Goal: Transaction & Acquisition: Book appointment/travel/reservation

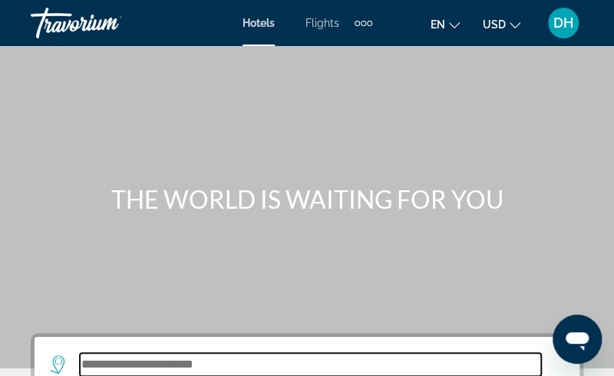
click at [203, 369] on input "Search widget" at bounding box center [310, 364] width 461 height 23
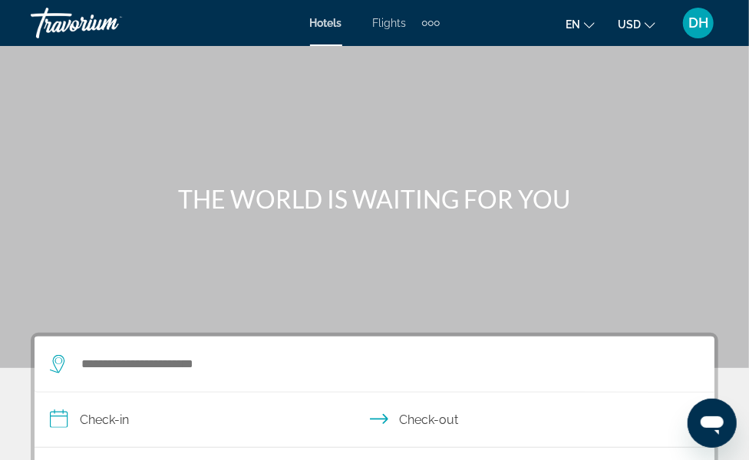
click at [166, 375] on div "Search widget" at bounding box center [367, 364] width 634 height 55
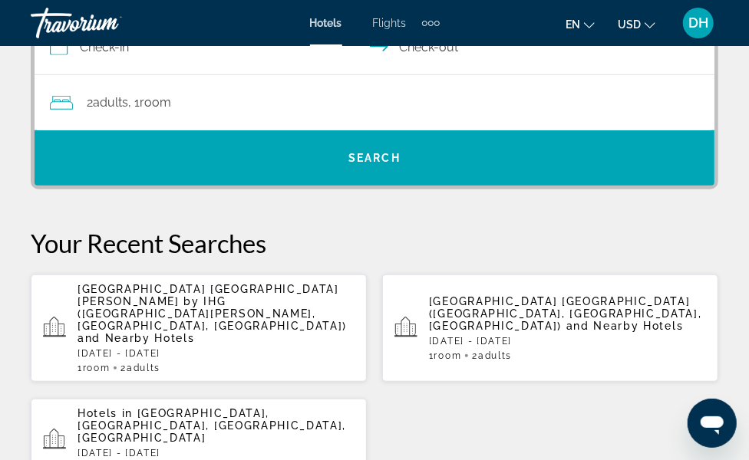
scroll to position [374, 0]
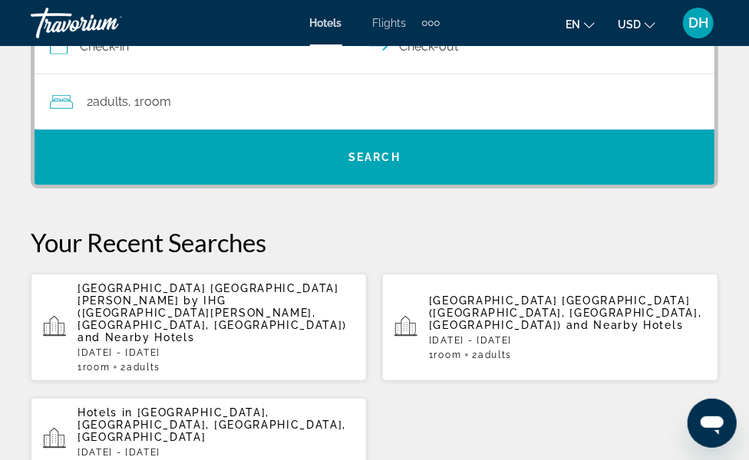
paste input "**********"
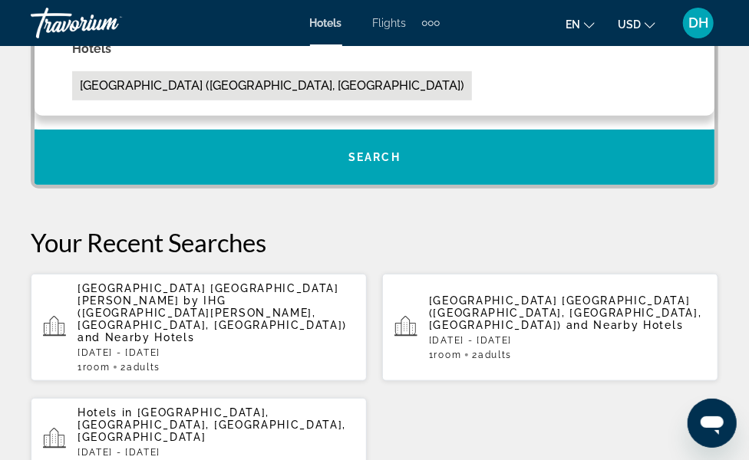
click at [163, 100] on button "Novotel Barcelona City (Barcelona, ES)" at bounding box center [272, 85] width 400 height 29
type input "**********"
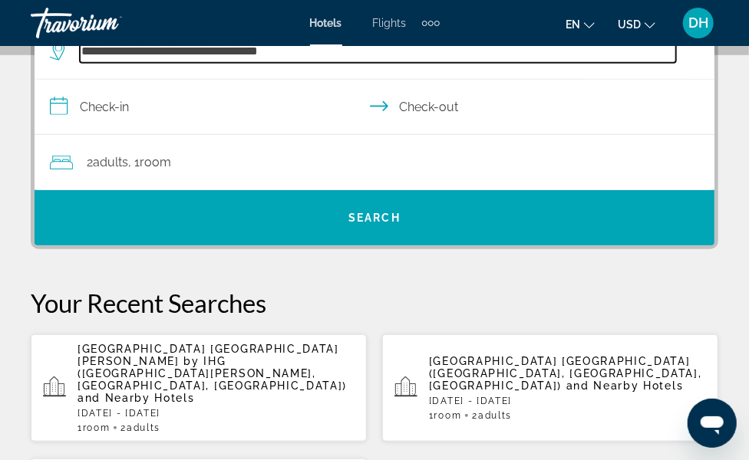
scroll to position [269, 0]
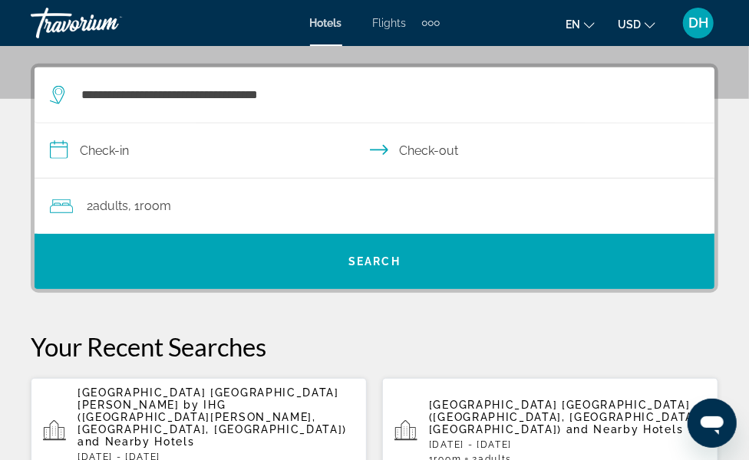
click at [318, 183] on input "**********" at bounding box center [378, 153] width 686 height 59
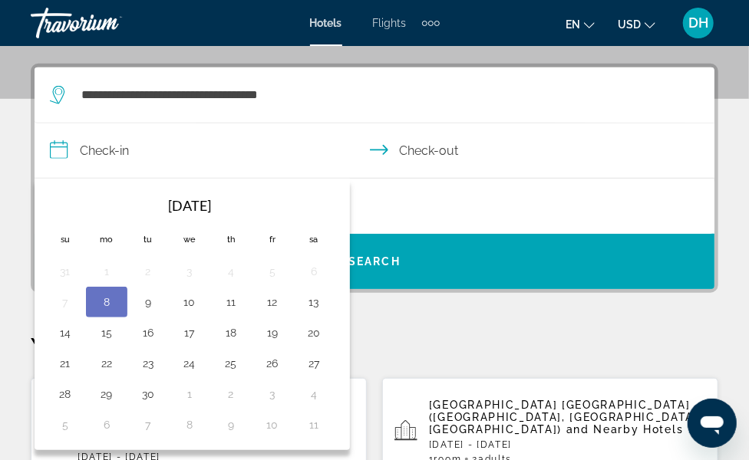
scroll to position [374, 0]
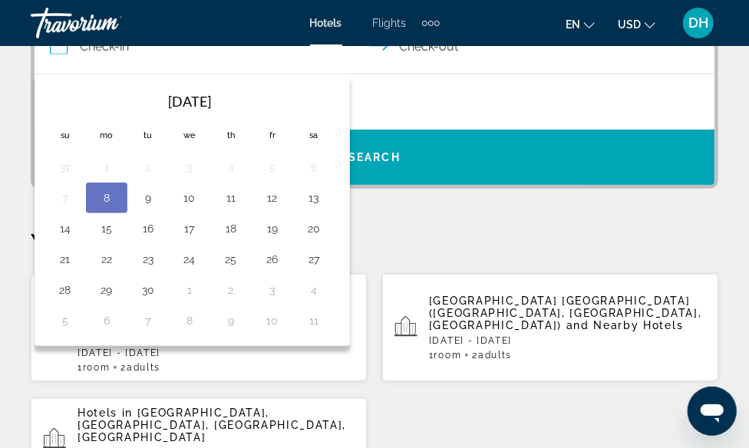
click at [0, 0] on th "Next month" at bounding box center [0, 0] width 0 height 0
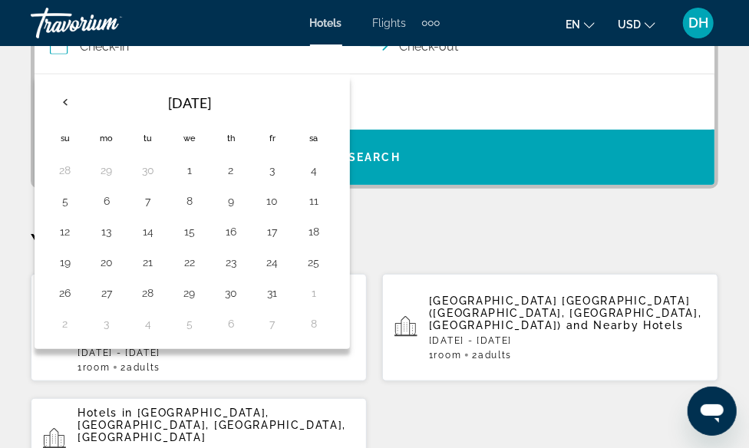
click at [0, 0] on th "Next month" at bounding box center [0, 0] width 0 height 0
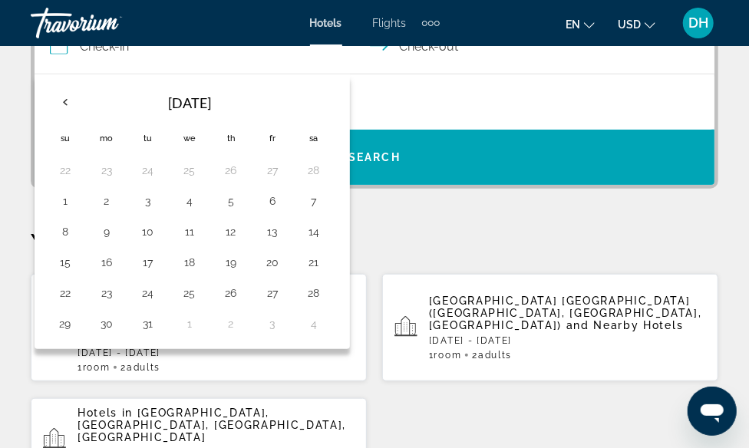
click at [0, 0] on th "Next month" at bounding box center [0, 0] width 0 height 0
click at [0, 0] on button "6" at bounding box center [0, 0] width 0 height 0
click at [0, 0] on button "10" at bounding box center [0, 0] width 0 height 0
type input "**********"
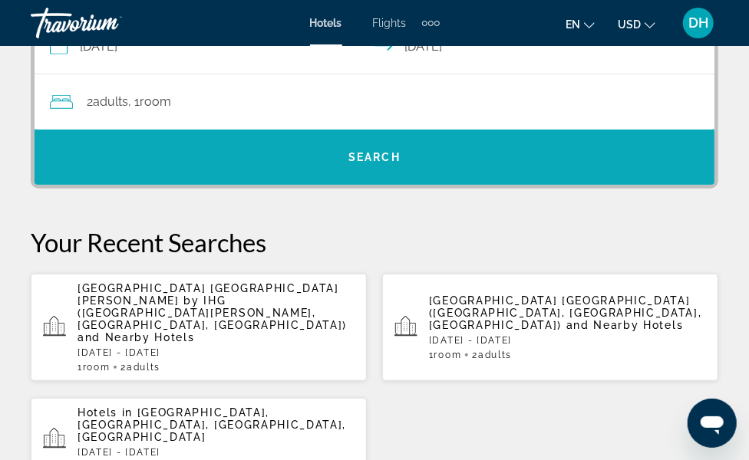
click at [400, 151] on span "Search" at bounding box center [374, 157] width 52 height 12
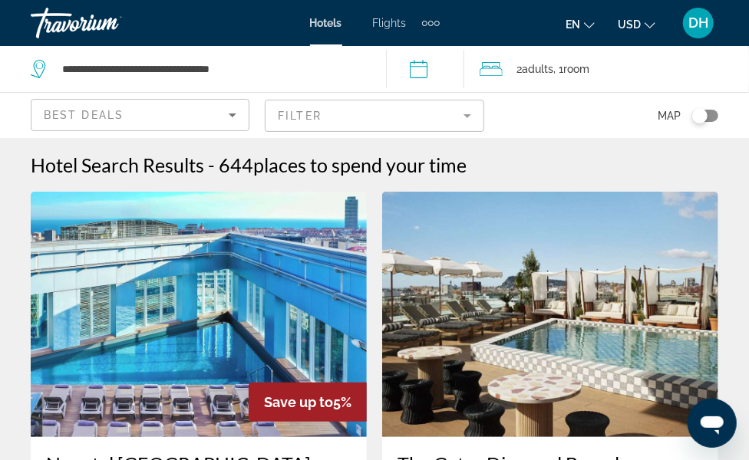
click at [0, 0] on span "Search" at bounding box center [0, 0] width 0 height 0
click at [310, 18] on span "Hotels" at bounding box center [326, 23] width 32 height 12
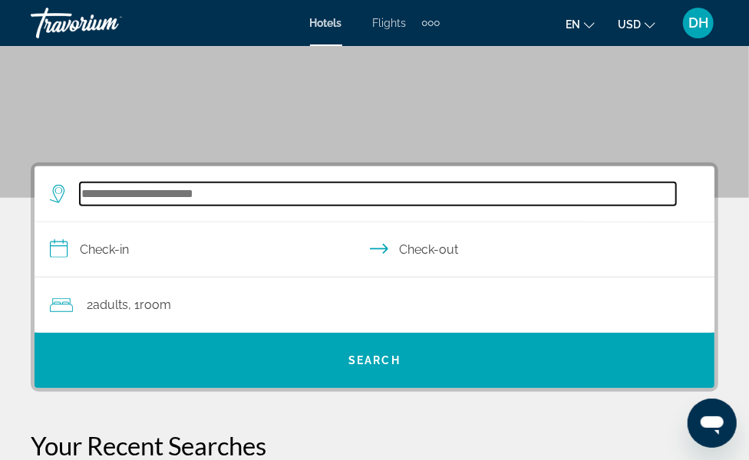
click at [168, 206] on input "Search widget" at bounding box center [378, 194] width 596 height 23
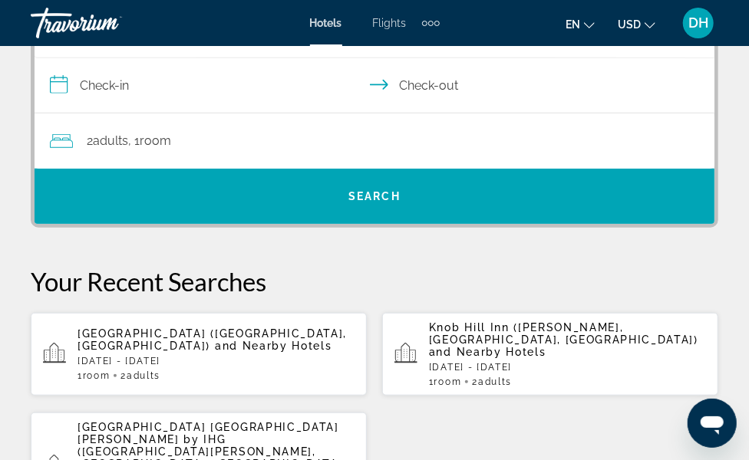
scroll to position [374, 0]
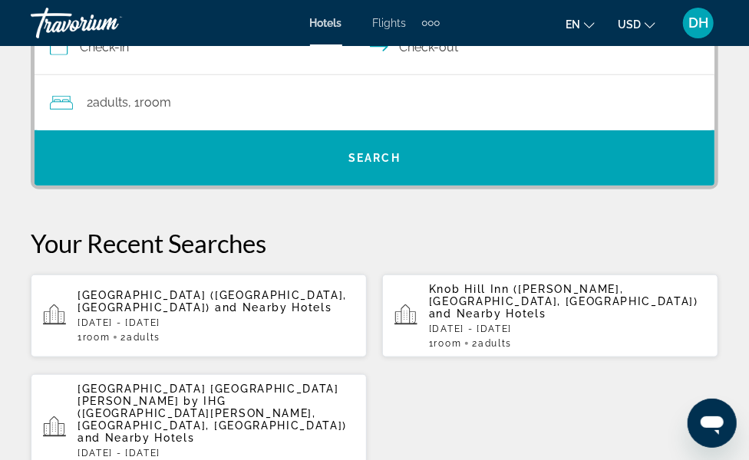
paste input "**********"
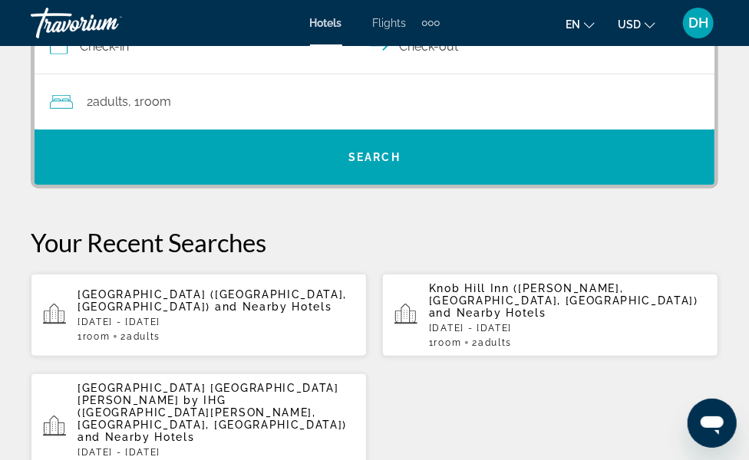
scroll to position [0, 4]
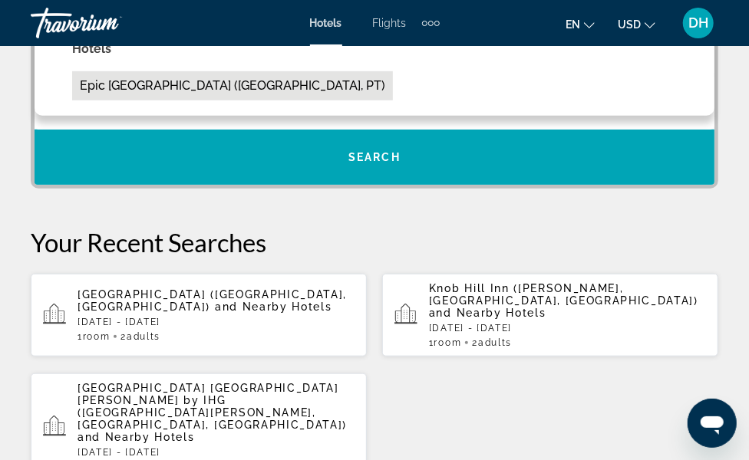
click at [179, 100] on button "Epic Sana Algarve Hotel (Albufeira, PT)" at bounding box center [232, 85] width 321 height 29
type input "**********"
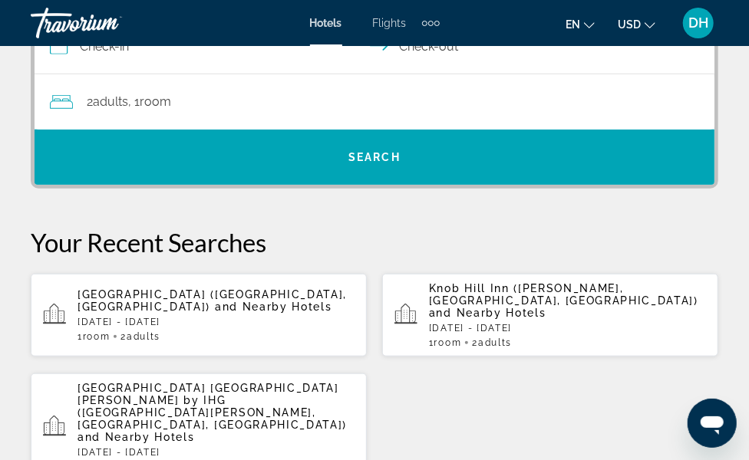
click at [328, 78] on input "**********" at bounding box center [378, 48] width 686 height 59
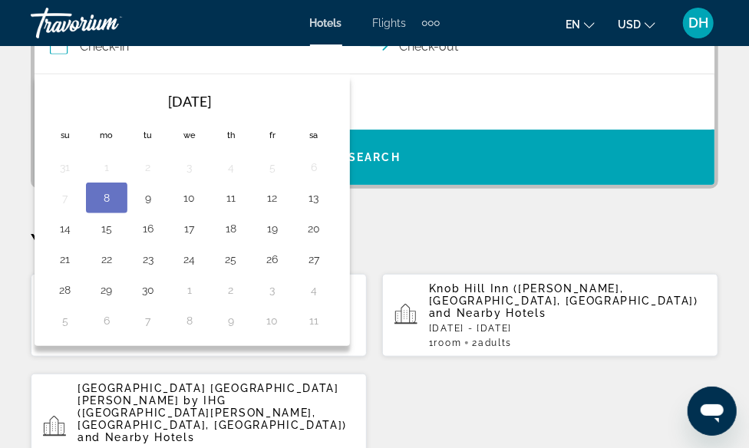
click at [0, 0] on th "Next month" at bounding box center [0, 0] width 0 height 0
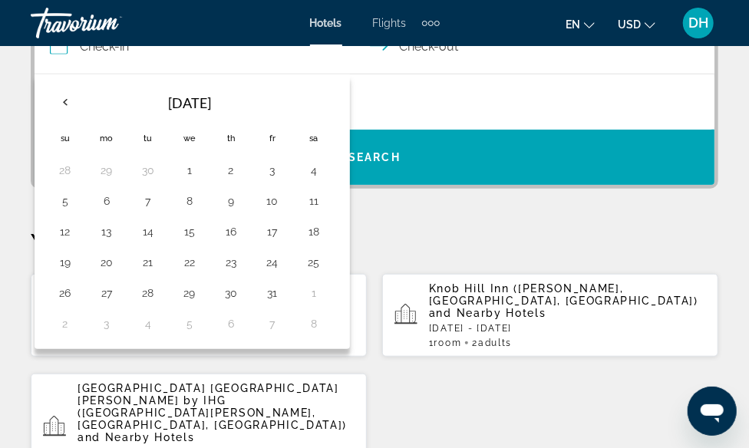
click at [0, 0] on th "Next month" at bounding box center [0, 0] width 0 height 0
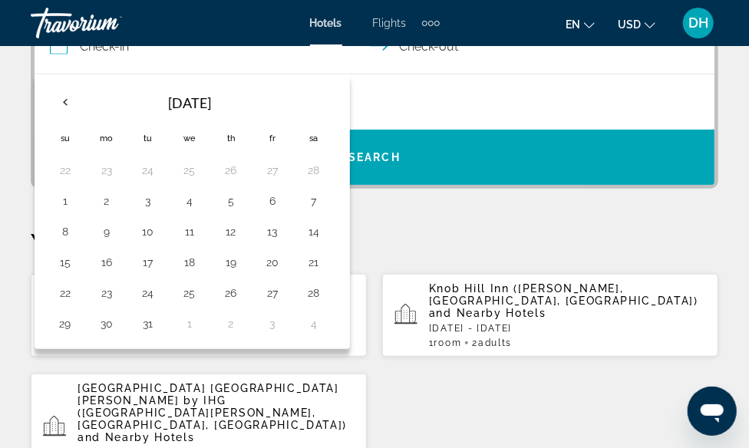
click at [0, 0] on th "Next month" at bounding box center [0, 0] width 0 height 0
click at [334, 308] on td "30" at bounding box center [313, 293] width 41 height 31
click at [0, 0] on th "Next month" at bounding box center [0, 0] width 0 height 0
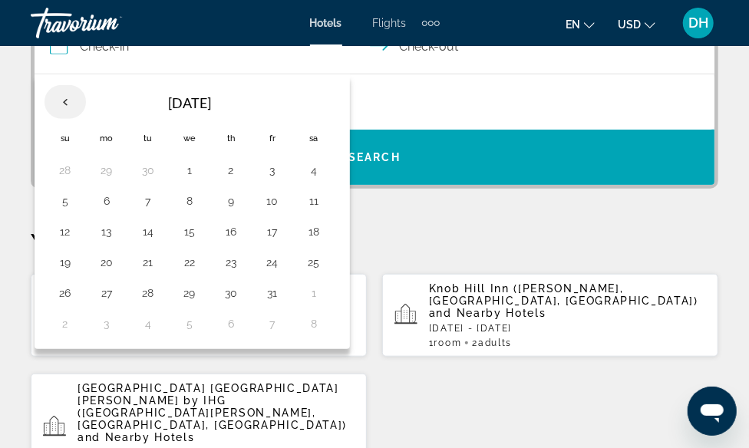
click at [86, 119] on th "Previous month" at bounding box center [64, 102] width 41 height 34
click at [160, 304] on button "30" at bounding box center [148, 292] width 25 height 21
click at [0, 0] on button "5" at bounding box center [0, 0] width 0 height 0
type input "**********"
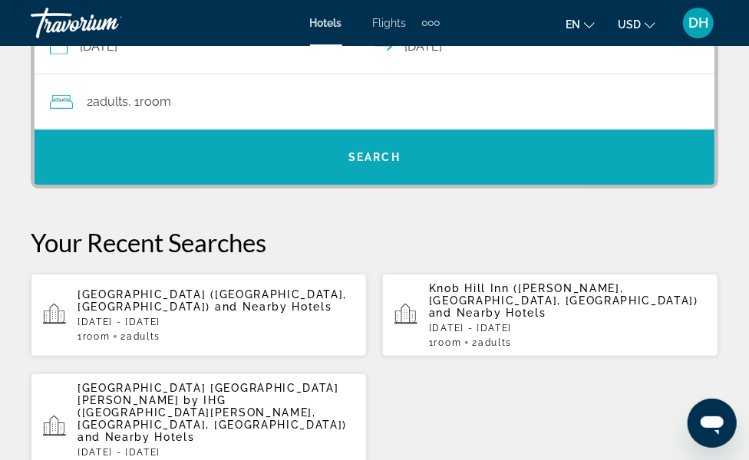
click at [623, 139] on span "Search widget" at bounding box center [375, 157] width 680 height 37
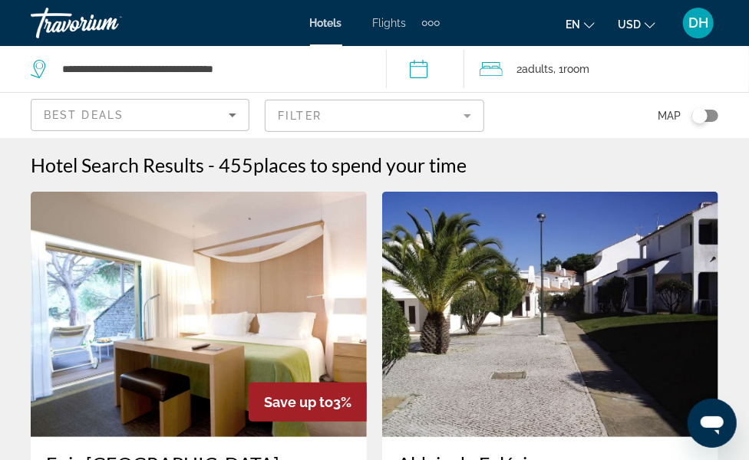
click at [537, 169] on div "Hotel Search Results - 455 places to spend your time" at bounding box center [374, 164] width 687 height 23
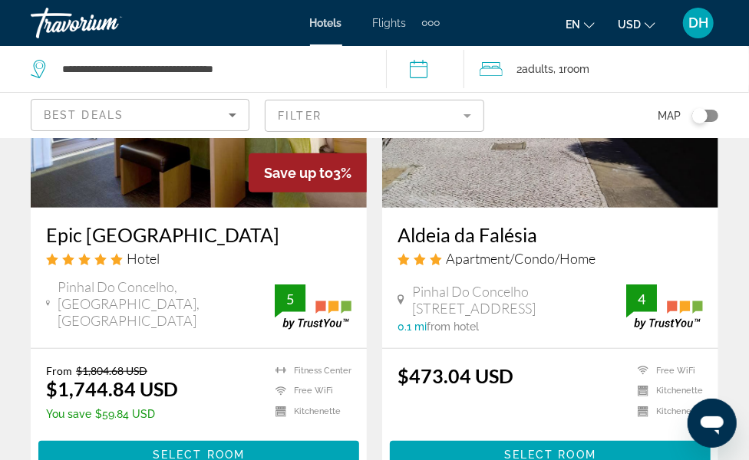
scroll to position [341, 0]
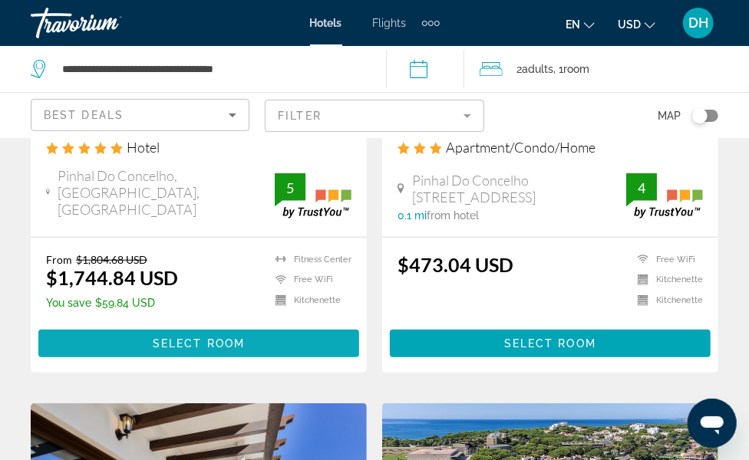
click at [252, 351] on span "Main content" at bounding box center [198, 343] width 321 height 37
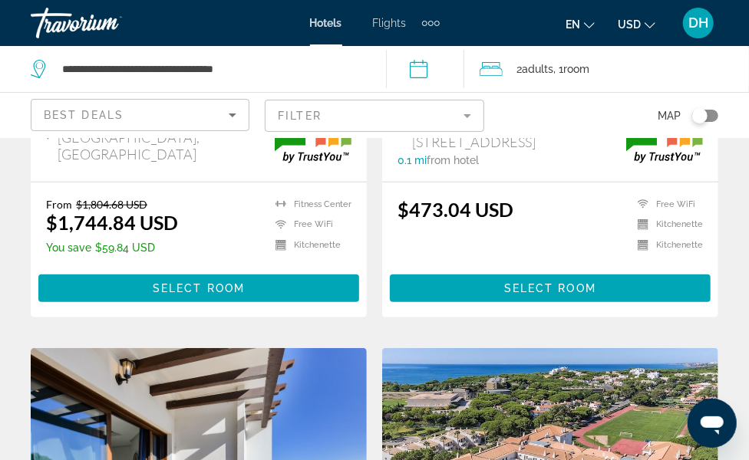
scroll to position [426, 0]
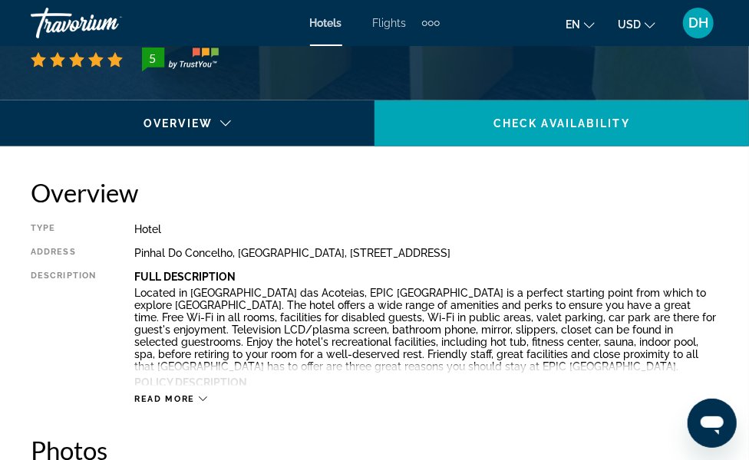
scroll to position [681, 0]
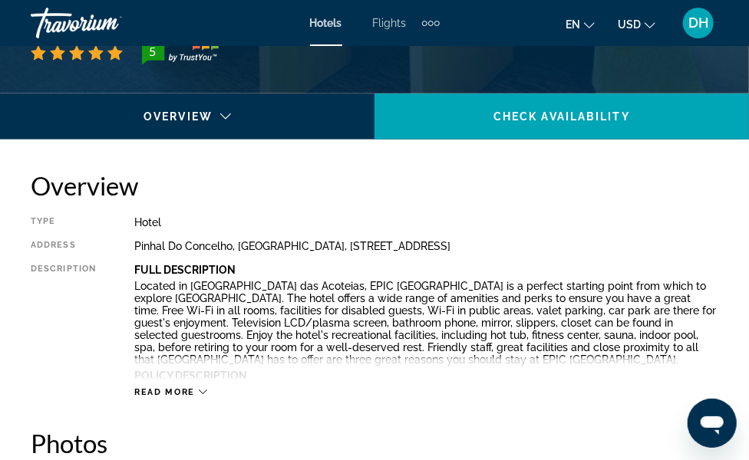
click at [257, 140] on div "Overview Photos Amenities Location Rooms Reviews Check Availability" at bounding box center [187, 117] width 374 height 46
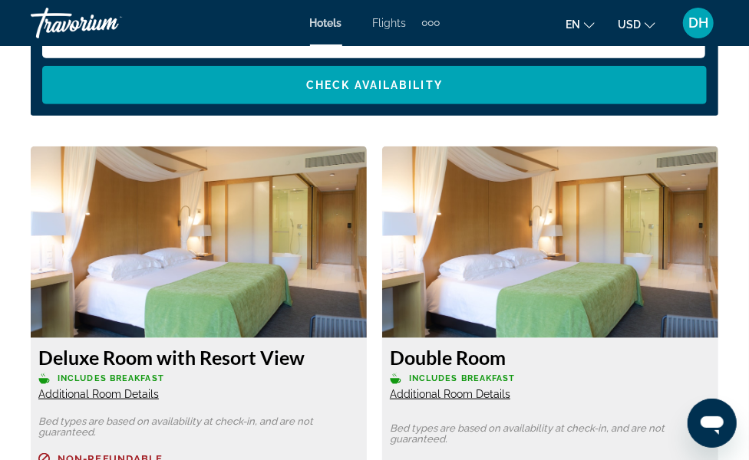
scroll to position [2561, 0]
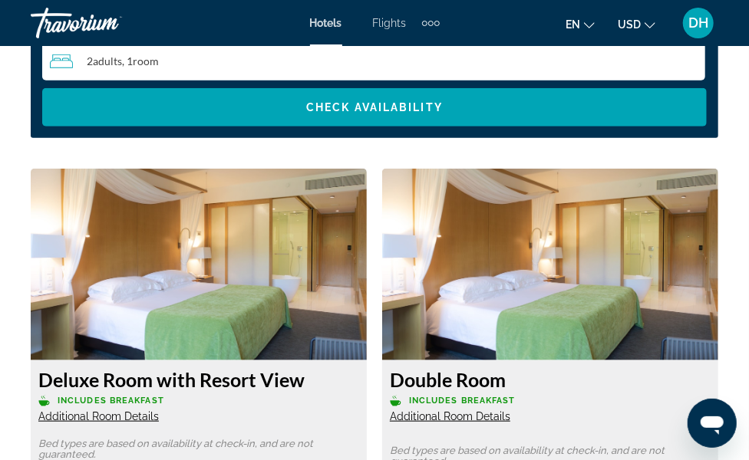
click at [132, 375] on span "Additional Room Details" at bounding box center [98, 416] width 120 height 12
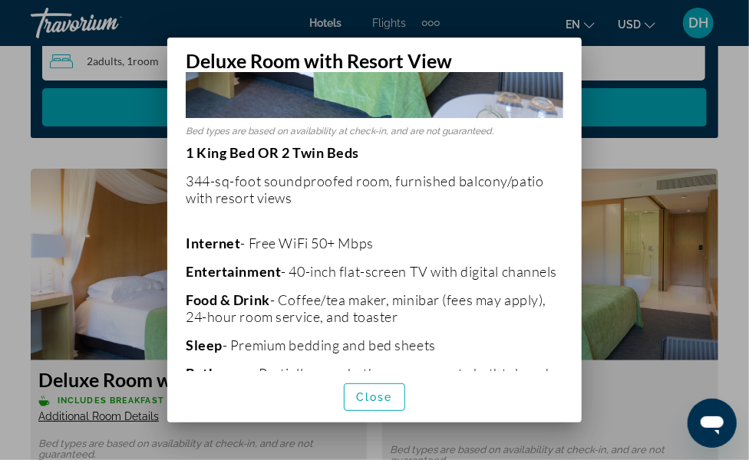
scroll to position [255, 0]
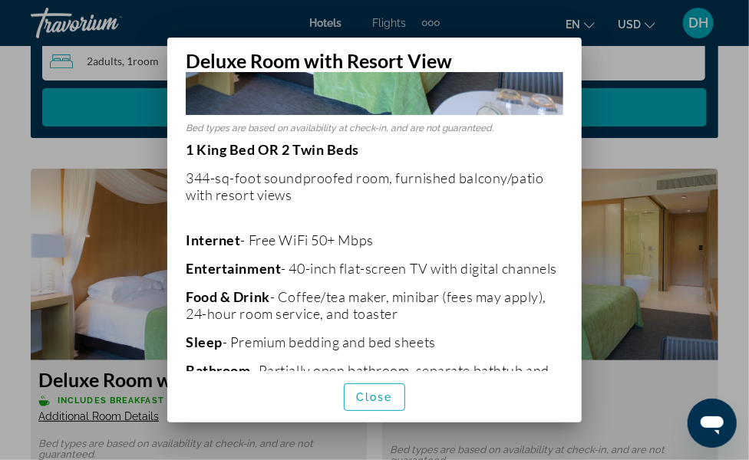
click at [423, 123] on p "Bed types are based on availability at check-in, and are not guaranteed." at bounding box center [374, 128] width 377 height 11
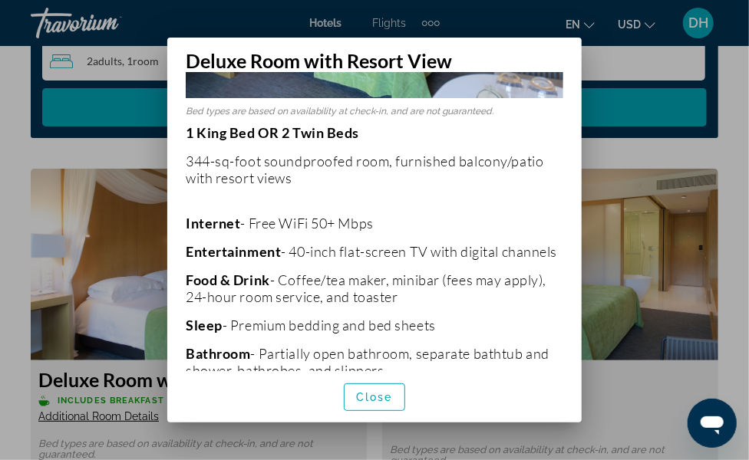
scroll to position [233, 0]
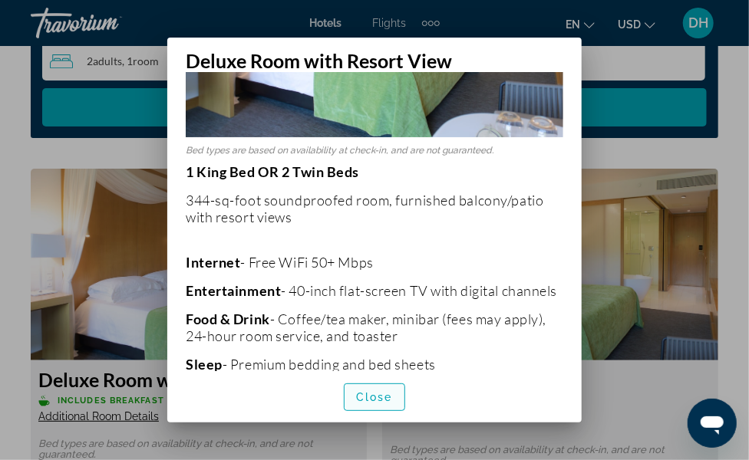
click at [390, 375] on span "Close" at bounding box center [374, 397] width 37 height 12
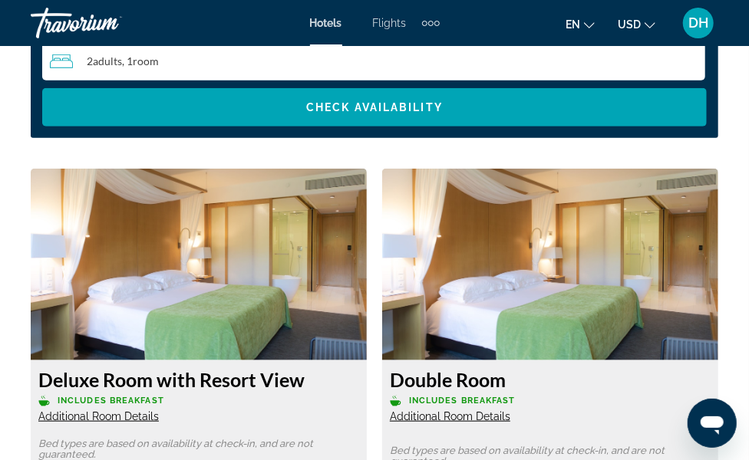
scroll to position [2646, 0]
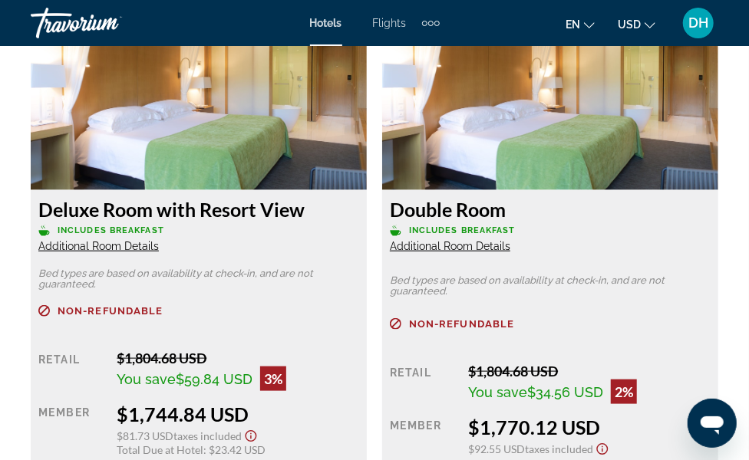
click at [229, 199] on div "Deluxe Room with Resort View Includes Breakfast Additional Room Details Bed typ…" at bounding box center [199, 346] width 336 height 313
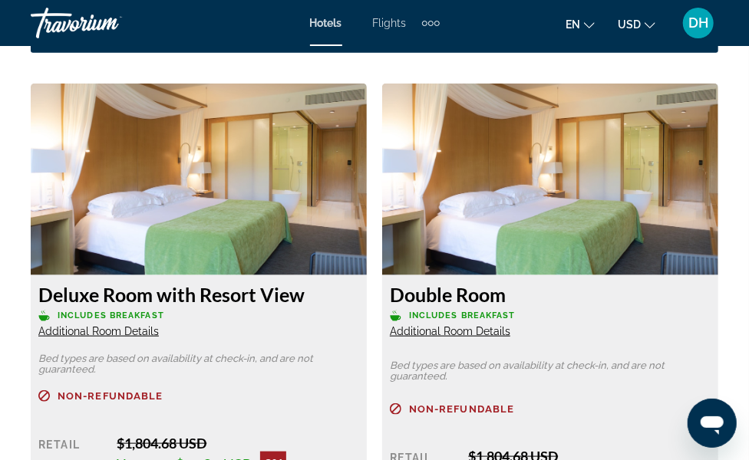
scroll to position [2732, 0]
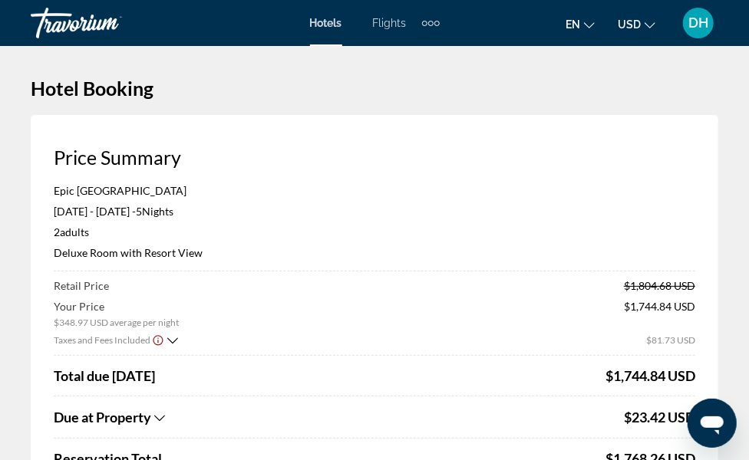
drag, startPoint x: 453, startPoint y: 137, endPoint x: 419, endPoint y: 140, distance: 34.0
click at [452, 135] on div "Price Summary Epic Sana Algarve Hotel Jun 30, 2026 - Jul 5, 2026 - 5 Night Nigh…" at bounding box center [374, 414] width 687 height 598
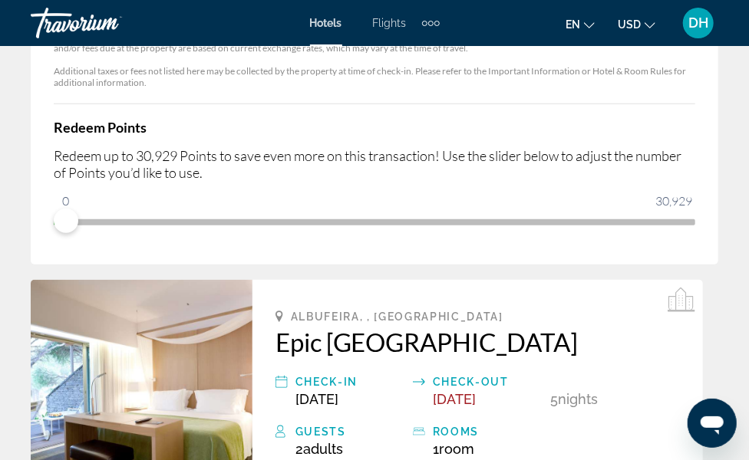
scroll to position [341, 0]
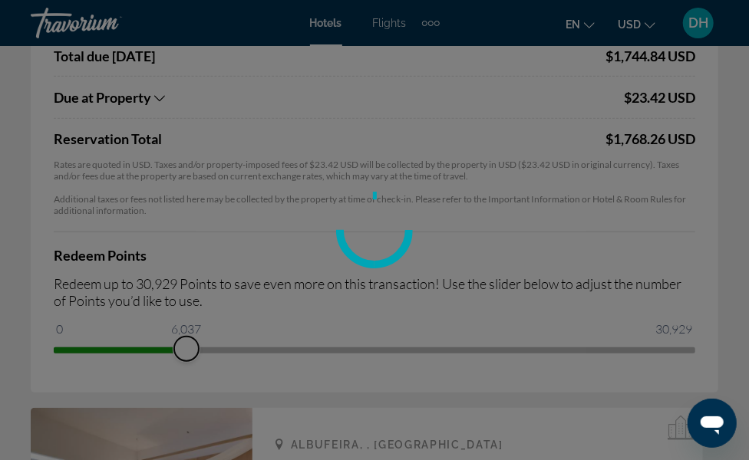
drag, startPoint x: 65, startPoint y: 331, endPoint x: 192, endPoint y: 331, distance: 126.6
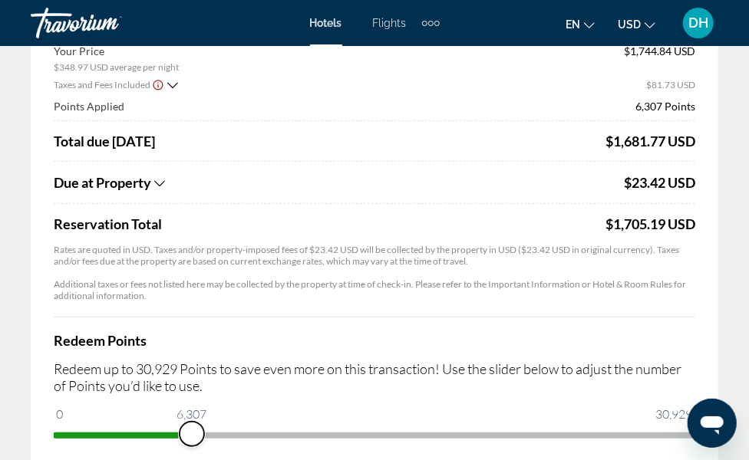
scroll to position [426, 0]
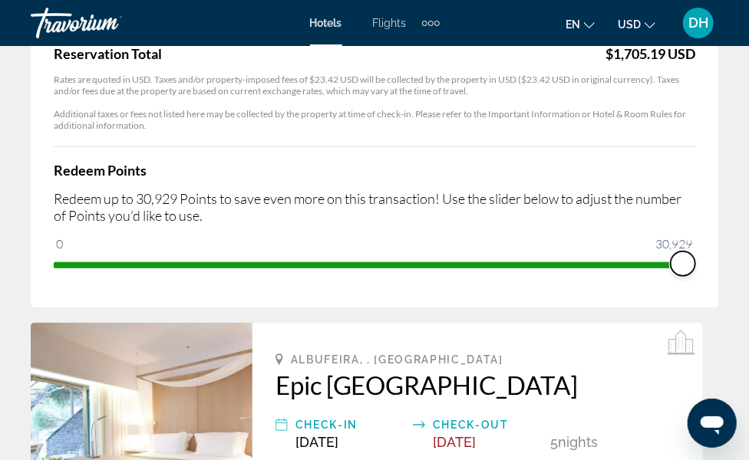
drag, startPoint x: 190, startPoint y: 265, endPoint x: 715, endPoint y: 235, distance: 525.5
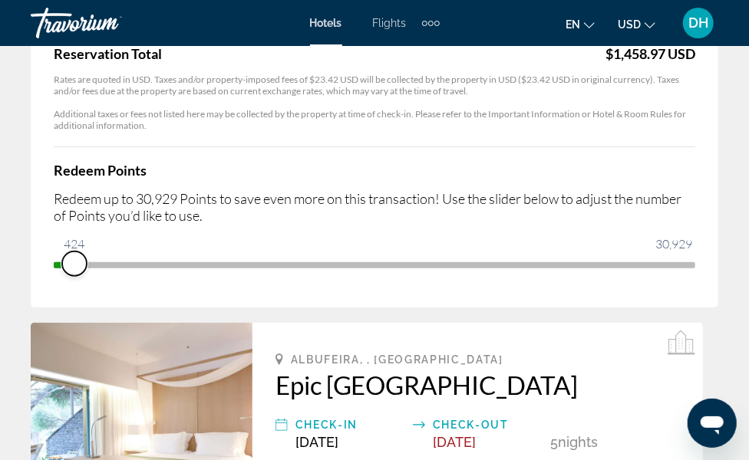
scroll to position [405, 0]
drag, startPoint x: 687, startPoint y: 255, endPoint x: 33, endPoint y: 284, distance: 655.0
click at [33, 284] on div "Price Summary Epic Sana Algarve Hotel Jun 30, 2026 - Jul 5, 2026 - 5 Night Nigh…" at bounding box center [374, 9] width 687 height 598
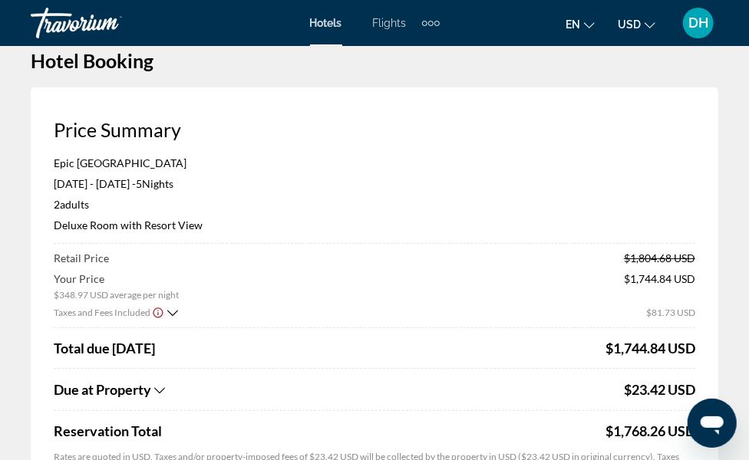
scroll to position [0, 0]
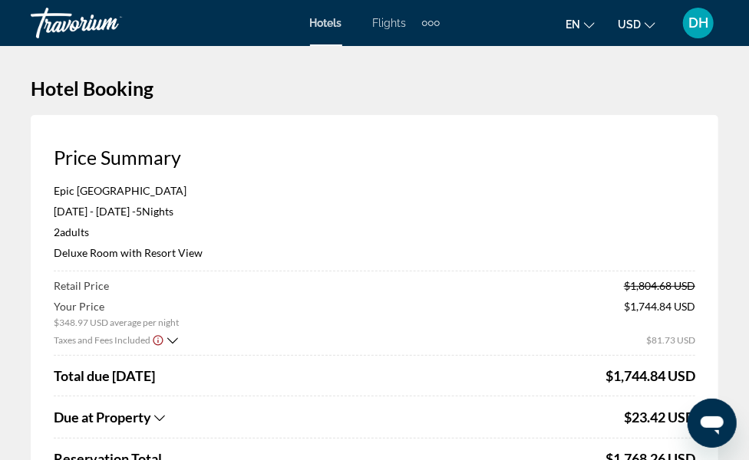
click at [441, 156] on h3 "Price Summary" at bounding box center [374, 157] width 641 height 23
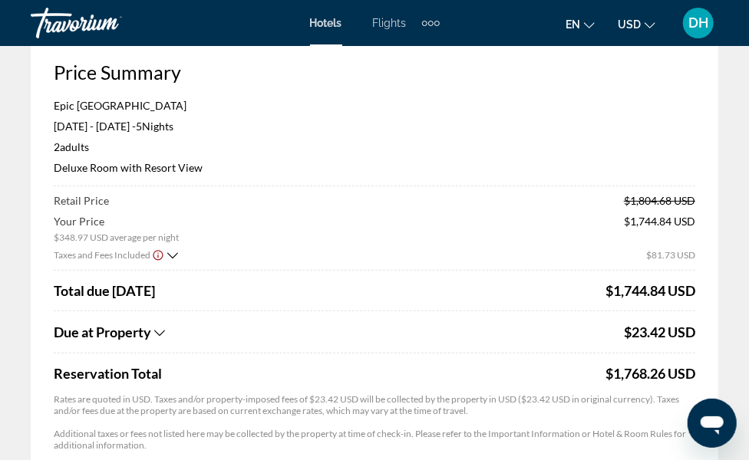
click at [321, 151] on div "2 Adult Adults , 0 Child Children ( ages )" at bounding box center [374, 146] width 641 height 13
click at [454, 149] on div "2 Adult Adults , 0 Child Children ( ages )" at bounding box center [374, 146] width 641 height 13
click at [560, 95] on app-price-summary-new "Price Summary Epic Sana Algarve Hotel Jun 30, 2026 - Jul 5, 2026 - 5 Night Nigh…" at bounding box center [374, 329] width 641 height 536
click at [552, 155] on div "Epic Sana Algarve Hotel Jun 30, 2026 - Jul 5, 2026 - 5 Night Nights 2 Adult Adu…" at bounding box center [374, 142] width 641 height 87
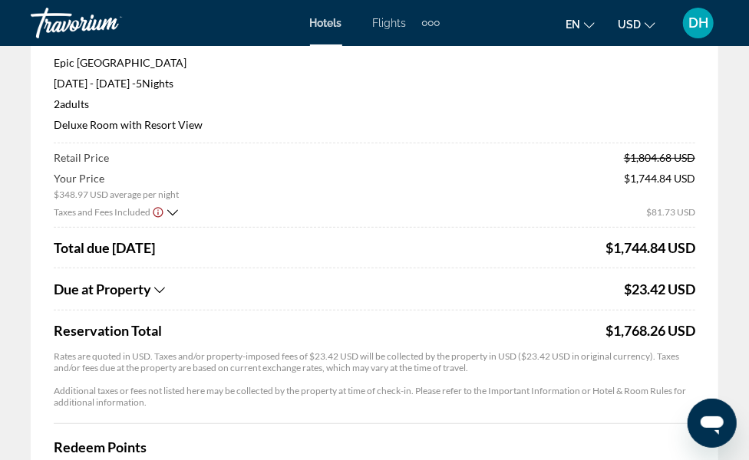
scroll to position [170, 0]
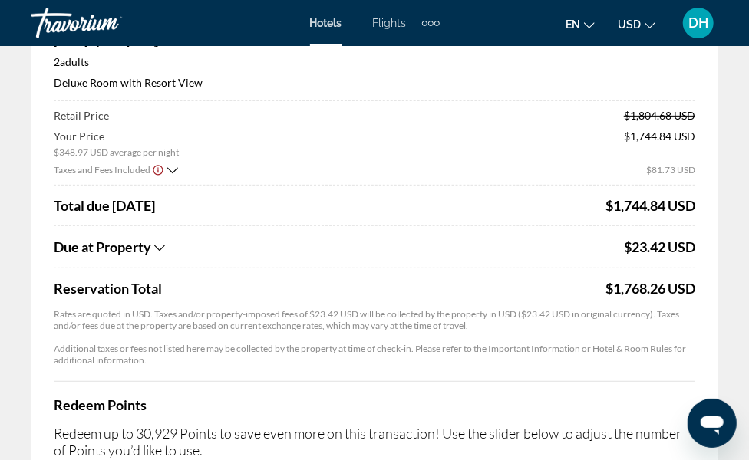
click at [471, 357] on p "Additional taxes or fees not listed here may be collected by the property at ti…" at bounding box center [374, 354] width 641 height 23
click at [459, 137] on div "Your Price $348.97 USD average per night $1,744.84 USD" at bounding box center [374, 144] width 641 height 28
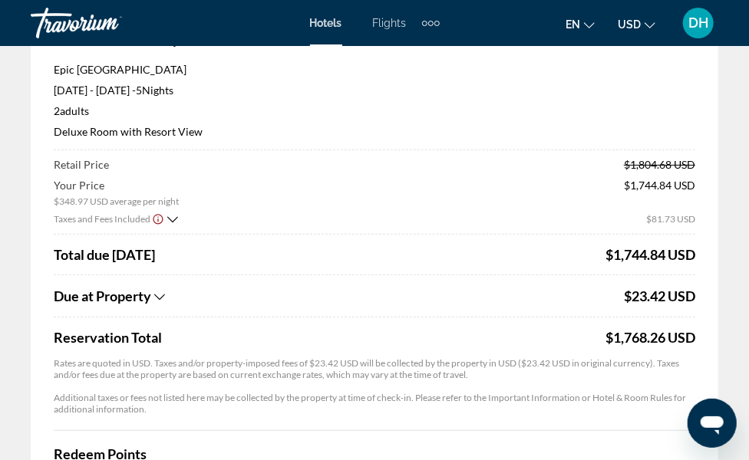
scroll to position [0, 0]
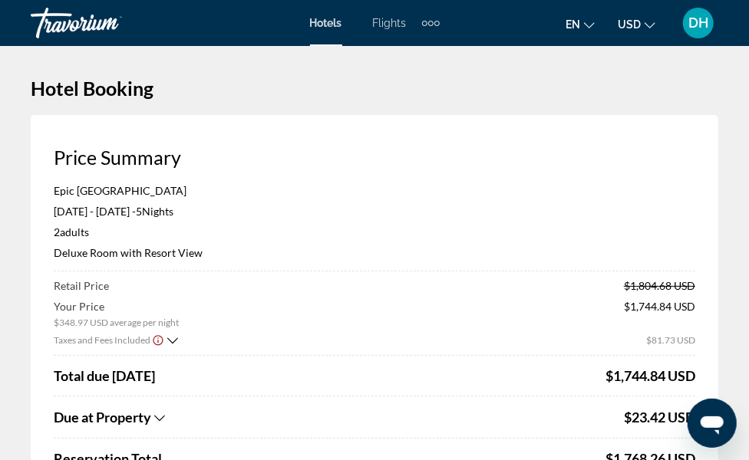
click at [310, 22] on span "Hotels" at bounding box center [326, 23] width 32 height 12
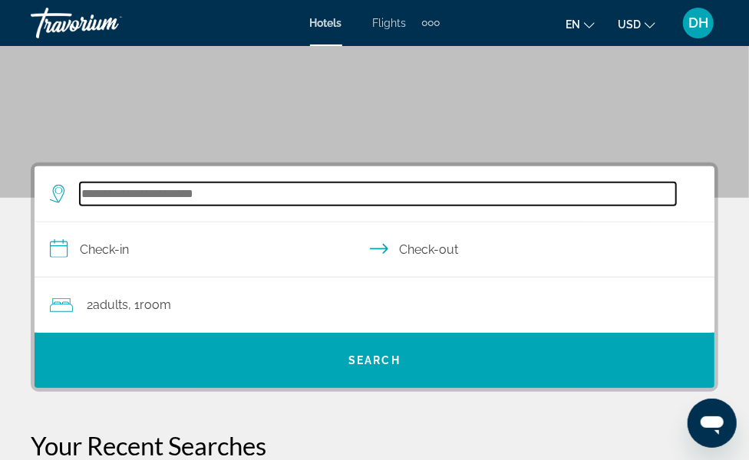
click at [120, 206] on input "Search widget" at bounding box center [378, 194] width 596 height 23
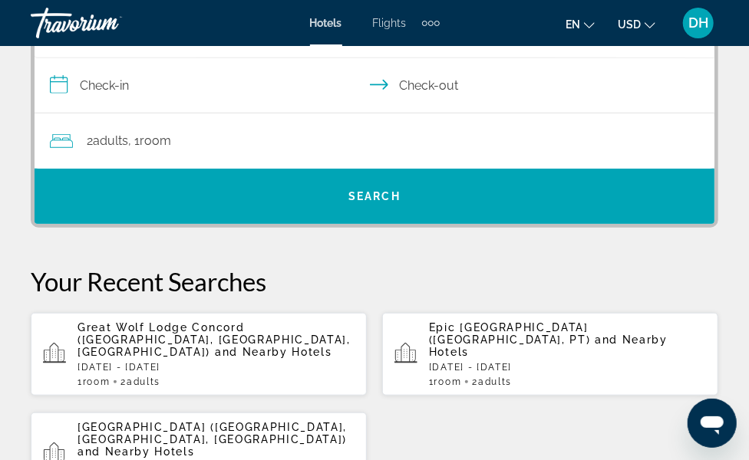
scroll to position [374, 0]
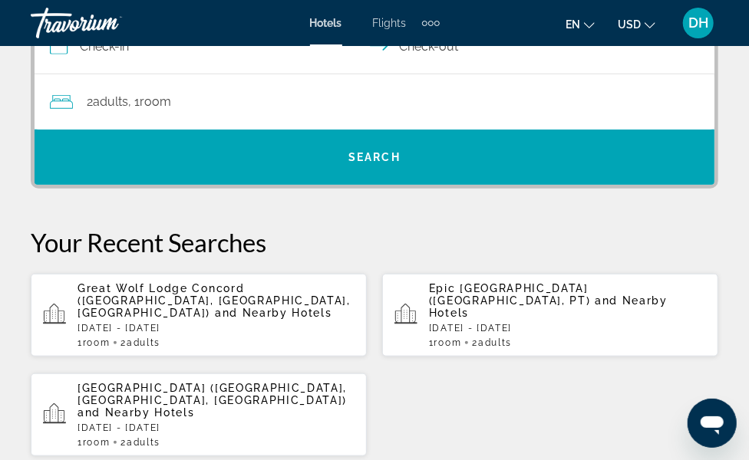
paste input "**********"
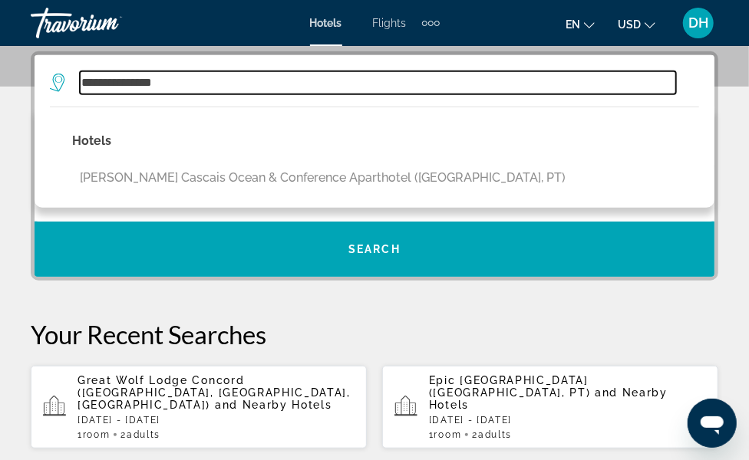
scroll to position [258, 0]
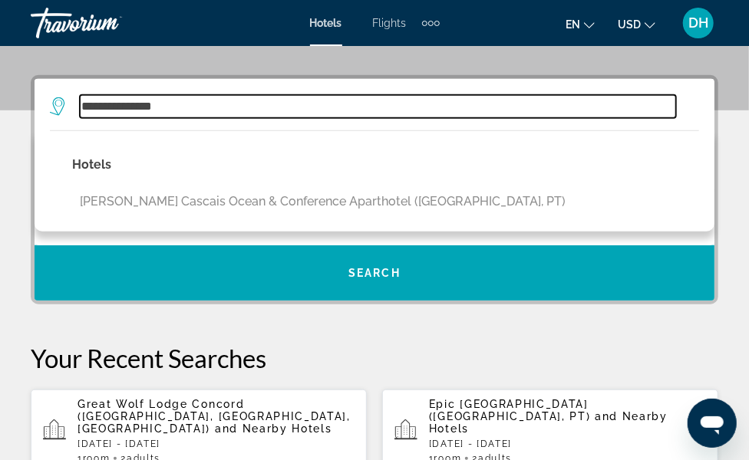
click at [152, 118] on input "**********" at bounding box center [378, 106] width 596 height 23
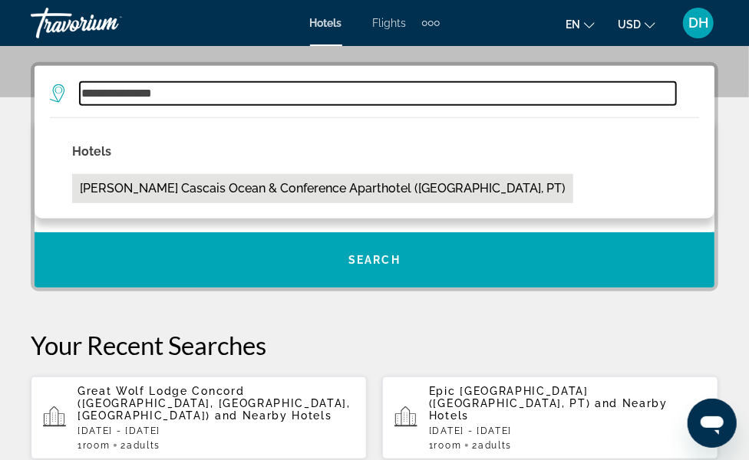
scroll to position [374, 0]
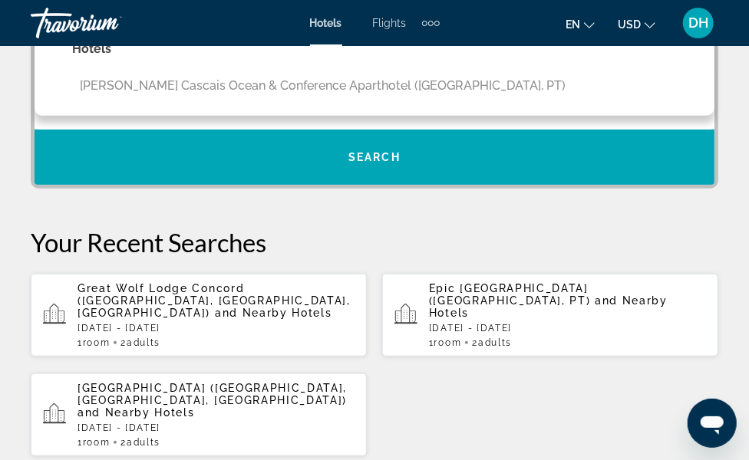
paste input "**********"
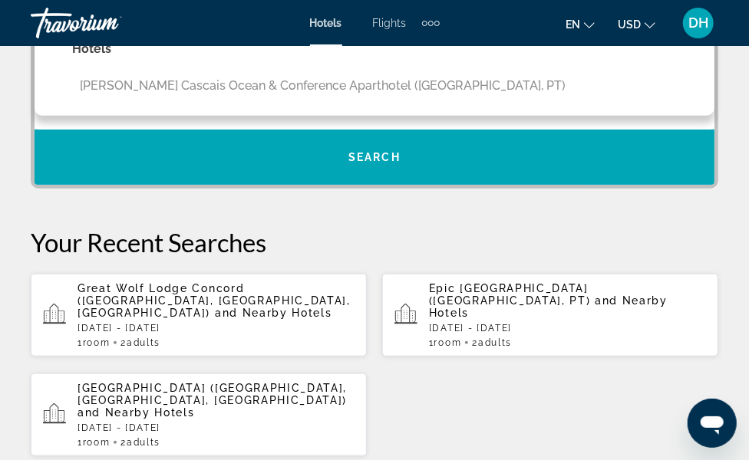
scroll to position [0, 73]
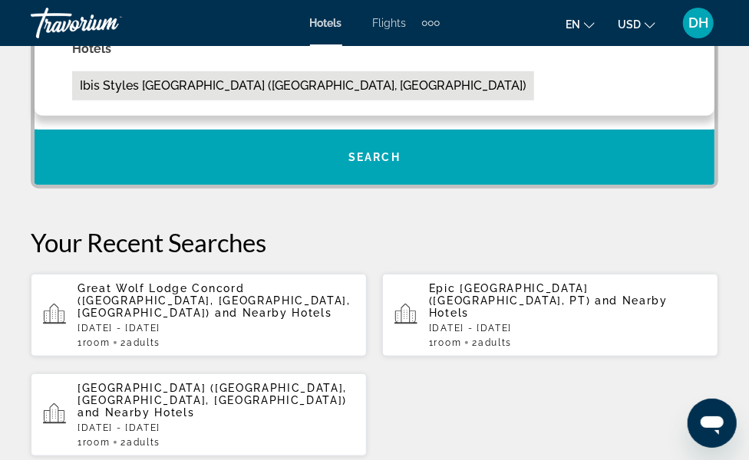
click at [206, 100] on button "ibis Styles Amsterdam Central Station (Amsterdam, NL)" at bounding box center [303, 85] width 462 height 29
type input "**********"
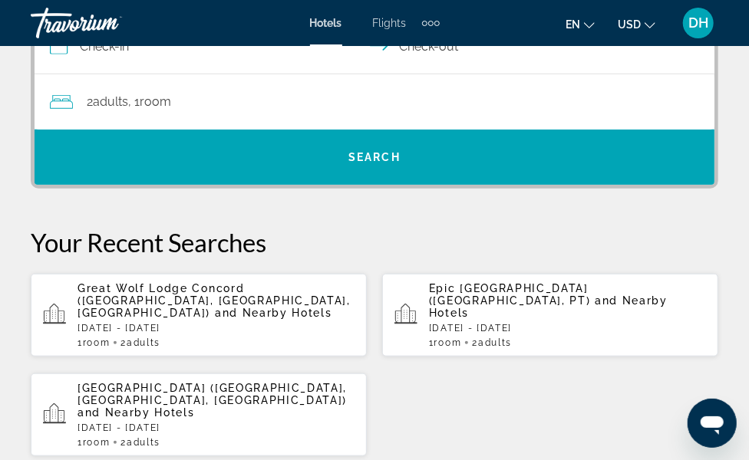
scroll to position [0, 0]
click at [305, 78] on input "**********" at bounding box center [378, 48] width 686 height 59
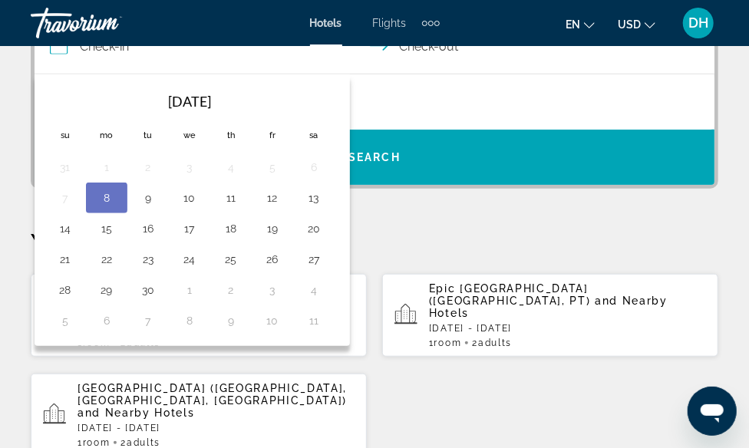
click at [0, 0] on th "Next month" at bounding box center [0, 0] width 0 height 0
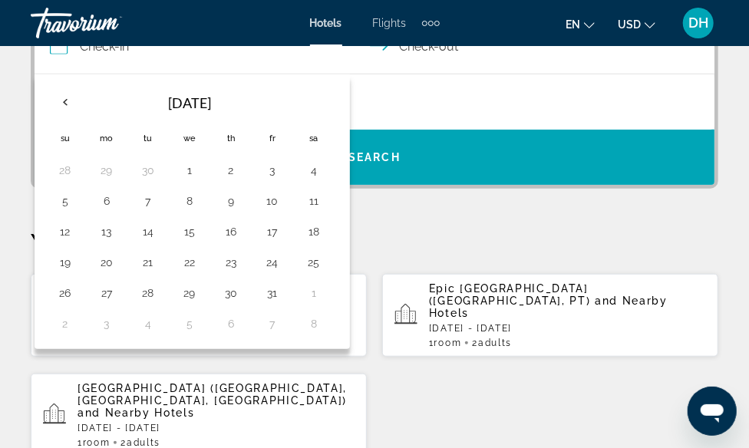
click at [0, 0] on th "Next month" at bounding box center [0, 0] width 0 height 0
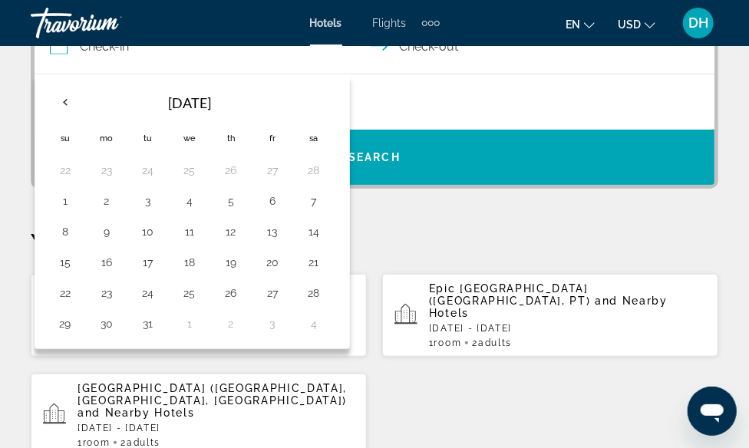
click at [0, 0] on th "Next month" at bounding box center [0, 0] width 0 height 0
click at [0, 0] on button "7" at bounding box center [0, 0] width 0 height 0
click at [0, 0] on button "11" at bounding box center [0, 0] width 0 height 0
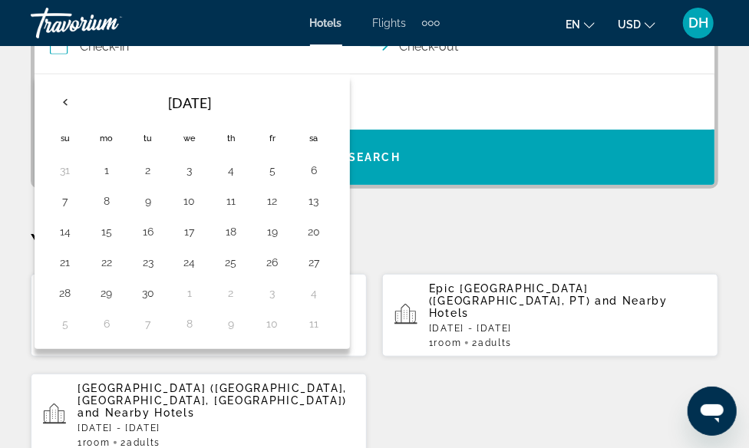
type input "**********"
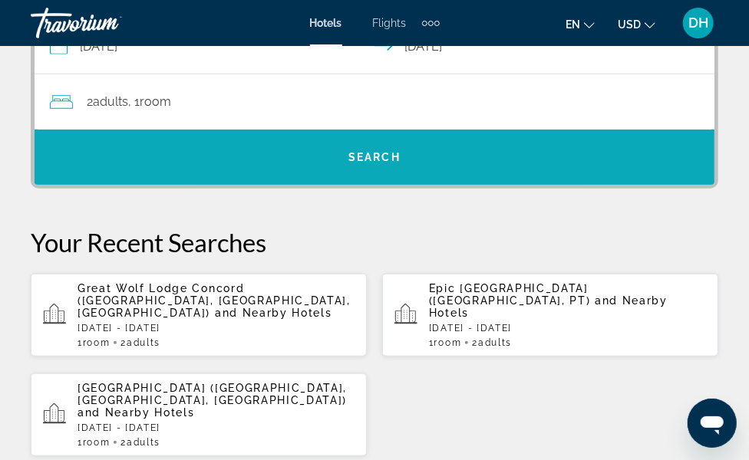
click at [400, 151] on span "Search" at bounding box center [374, 157] width 52 height 12
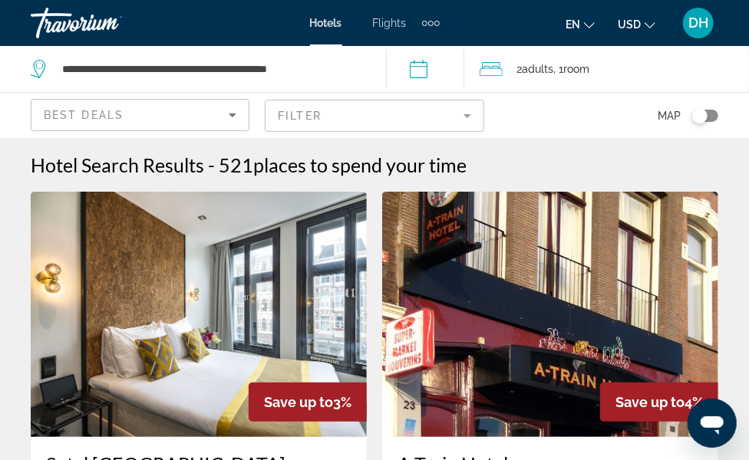
click at [451, 156] on span "places to spend your time" at bounding box center [359, 164] width 213 height 23
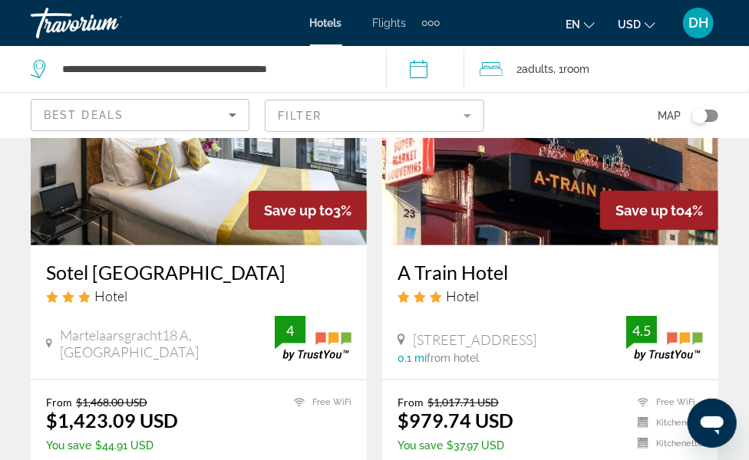
scroll to position [255, 0]
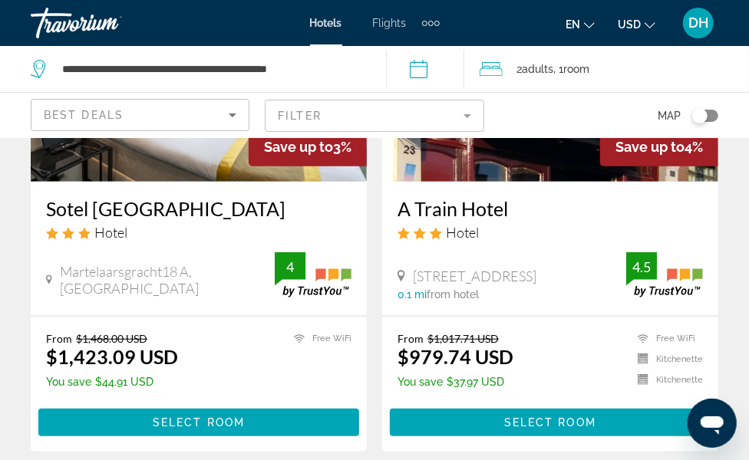
click at [310, 20] on span "Hotels" at bounding box center [326, 23] width 32 height 12
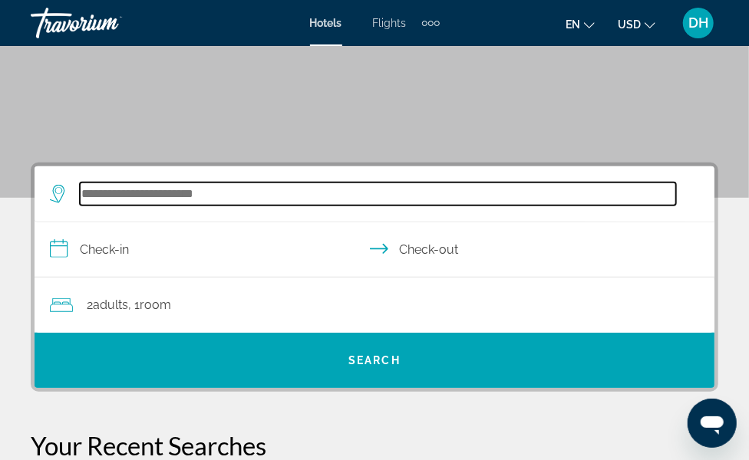
click at [193, 206] on input "Search widget" at bounding box center [378, 194] width 596 height 23
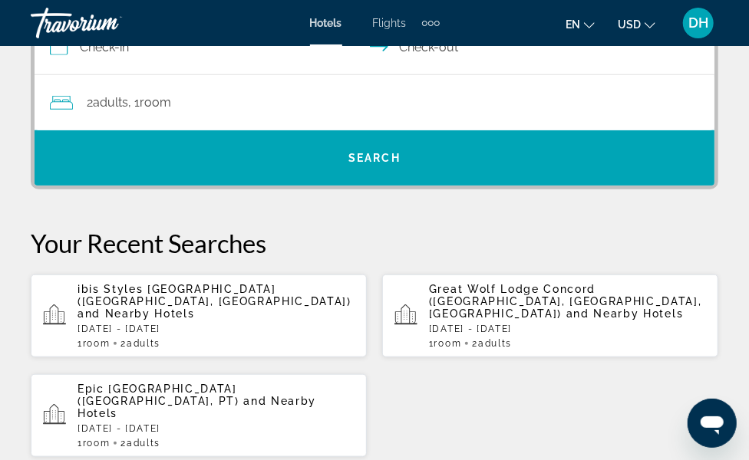
scroll to position [374, 0]
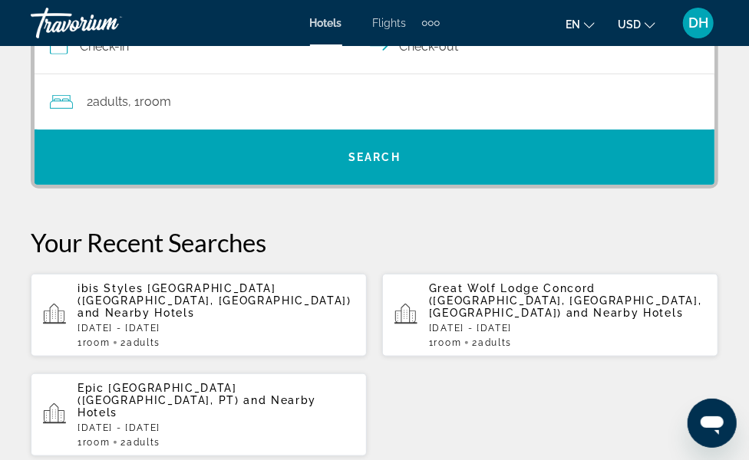
paste input "**********"
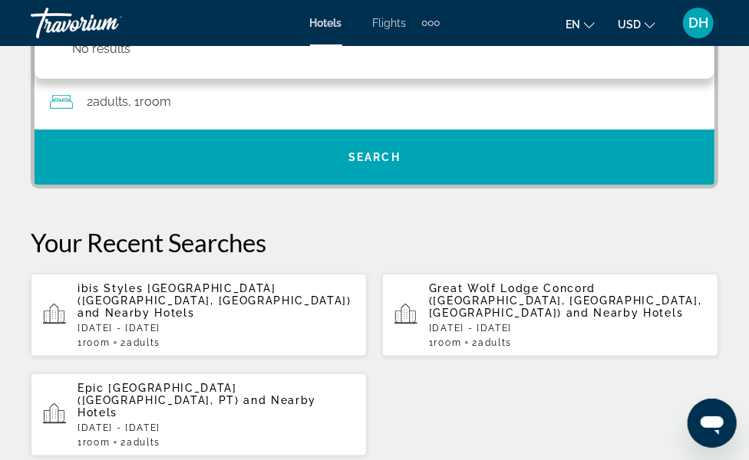
scroll to position [0, 0]
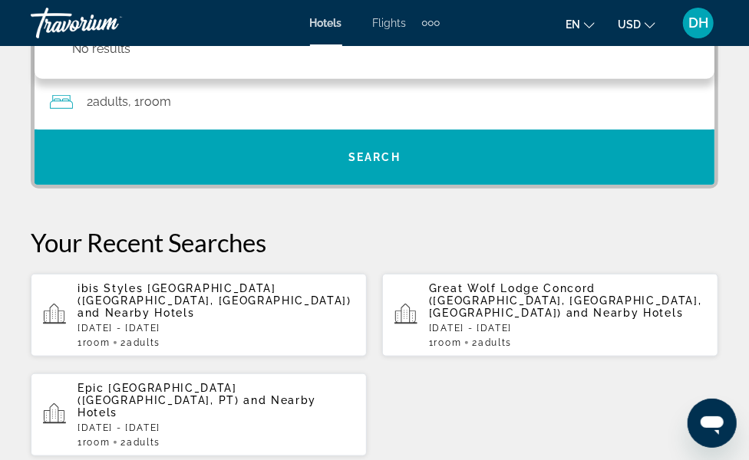
paste input "**********"
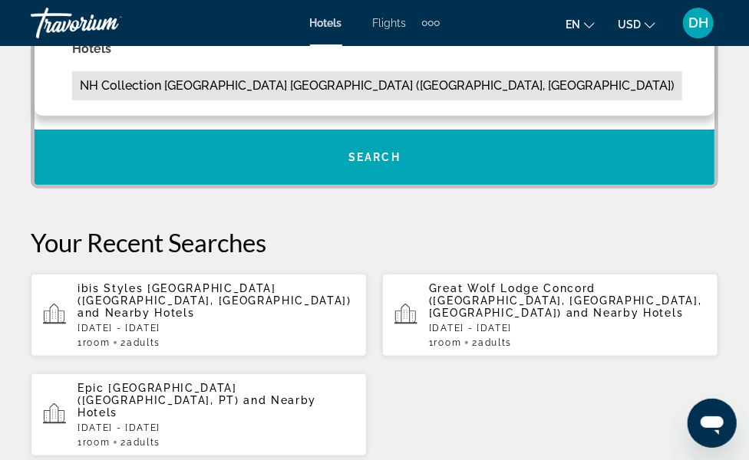
scroll to position [0, 103]
click at [181, 100] on button "NH Collection Amsterdam Barbizon Palace (Amsterdam, NL)" at bounding box center [377, 85] width 610 height 29
type input "**********"
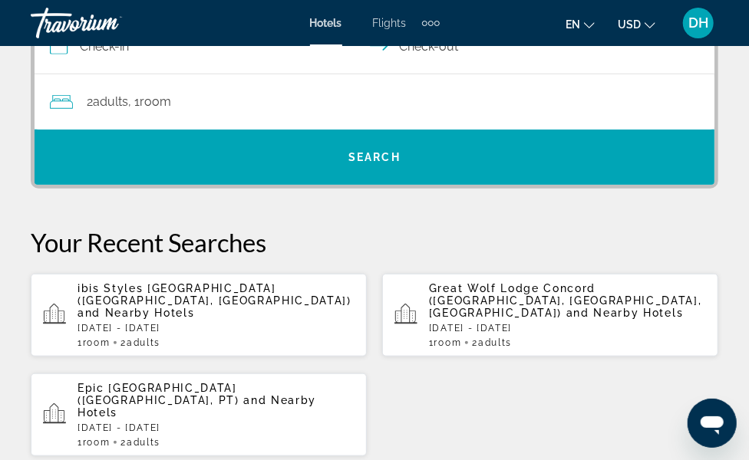
scroll to position [0, 0]
click at [301, 78] on input "**********" at bounding box center [378, 48] width 686 height 59
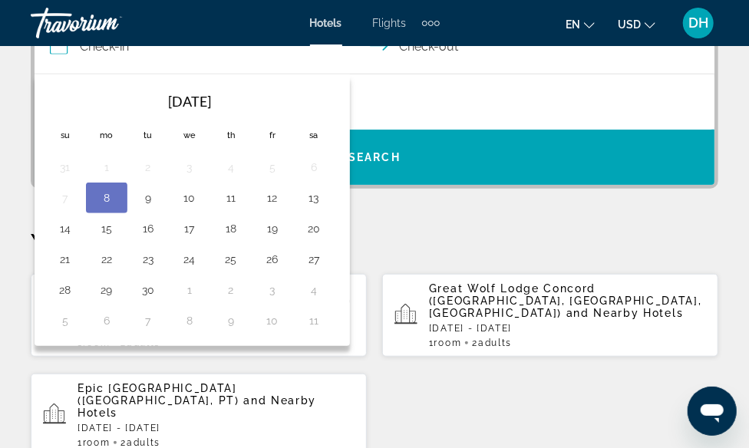
click at [0, 0] on th "Next month" at bounding box center [0, 0] width 0 height 0
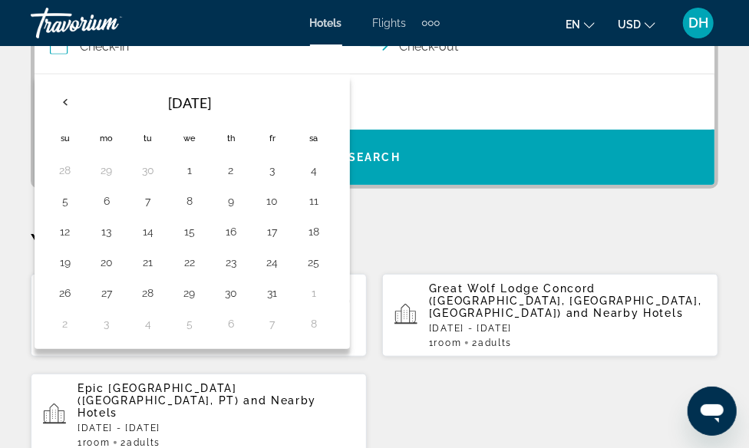
click at [0, 0] on th "Next month" at bounding box center [0, 0] width 0 height 0
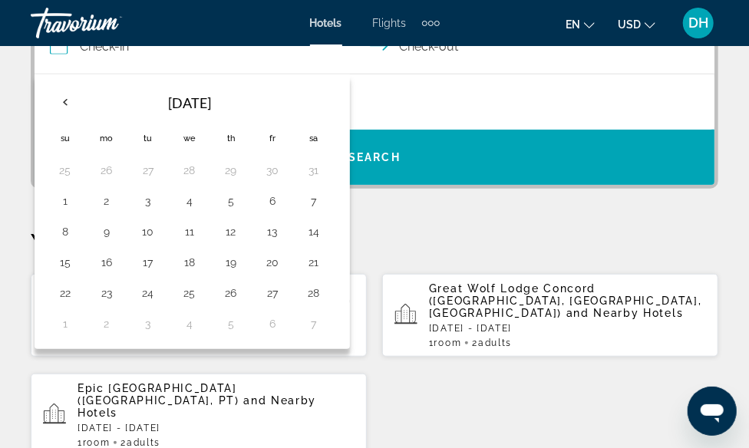
click at [0, 0] on th "Next month" at bounding box center [0, 0] width 0 height 0
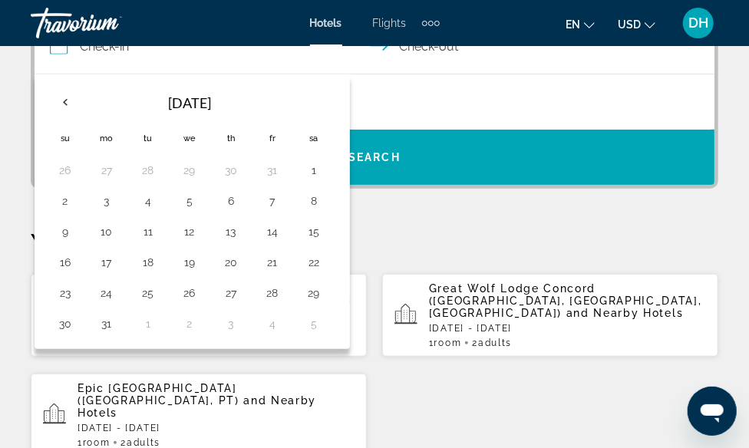
click at [0, 0] on th "Next month" at bounding box center [0, 0] width 0 height 0
click at [210, 186] on td "2" at bounding box center [189, 170] width 41 height 31
click at [202, 181] on button "2" at bounding box center [189, 170] width 25 height 21
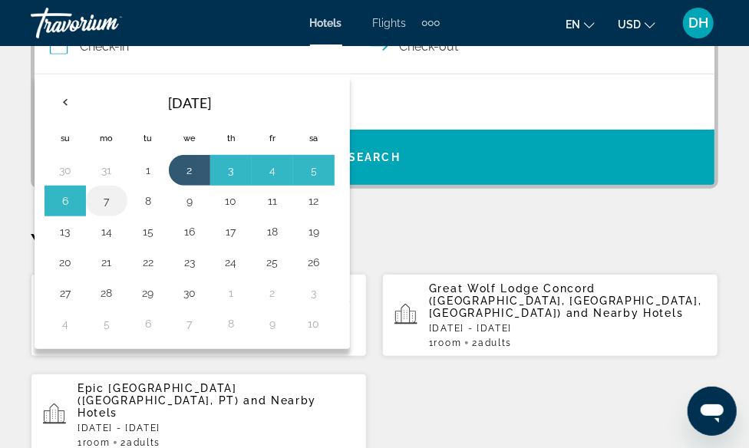
click at [119, 212] on button "7" at bounding box center [106, 200] width 25 height 21
type input "**********"
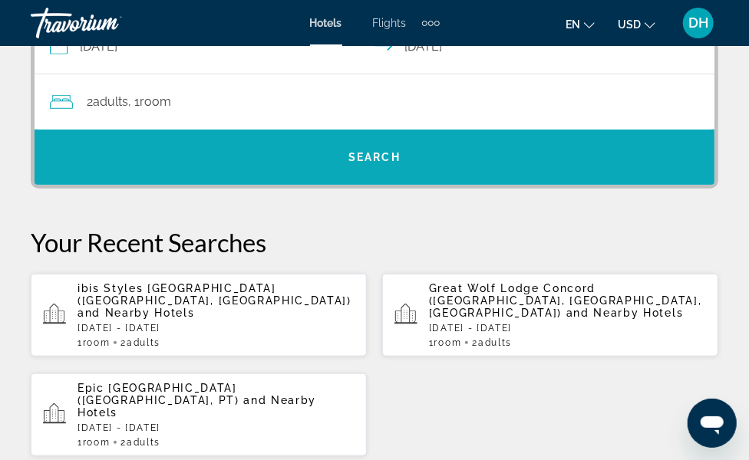
click at [400, 151] on span "Search" at bounding box center [374, 157] width 52 height 12
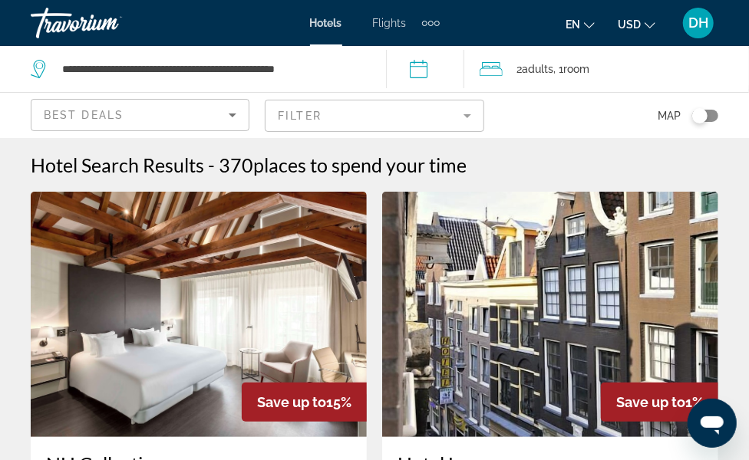
click at [390, 156] on span "places to spend your time" at bounding box center [359, 164] width 213 height 23
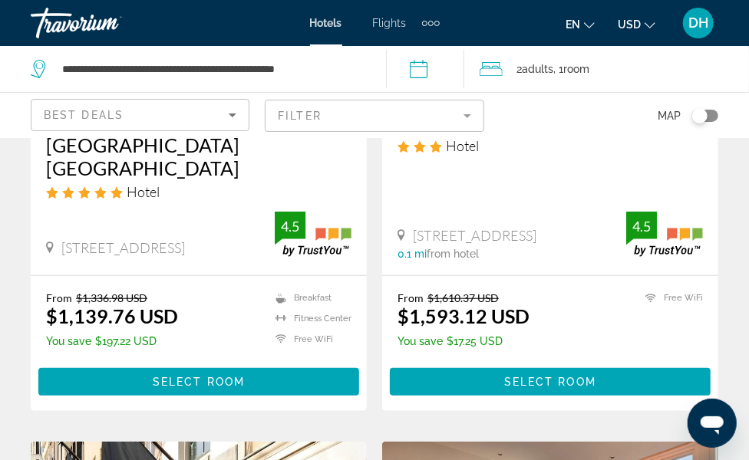
scroll to position [426, 0]
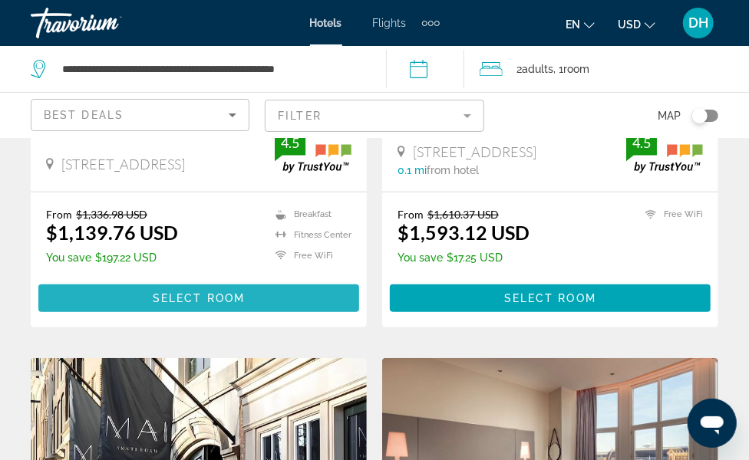
click at [215, 302] on span "Select Room" at bounding box center [199, 298] width 92 height 12
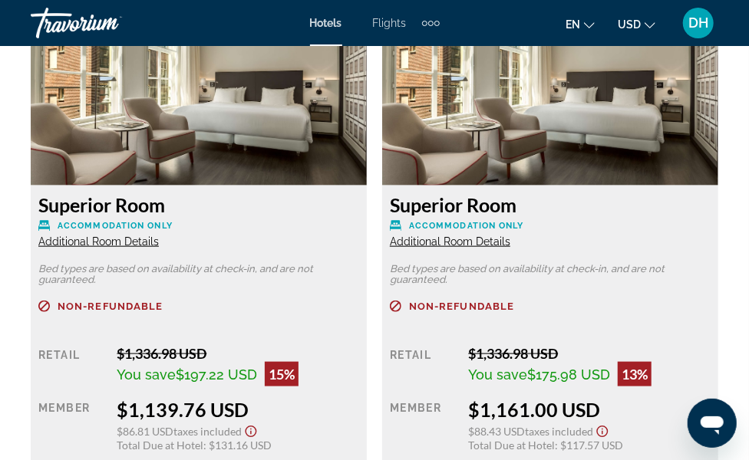
scroll to position [2642, 0]
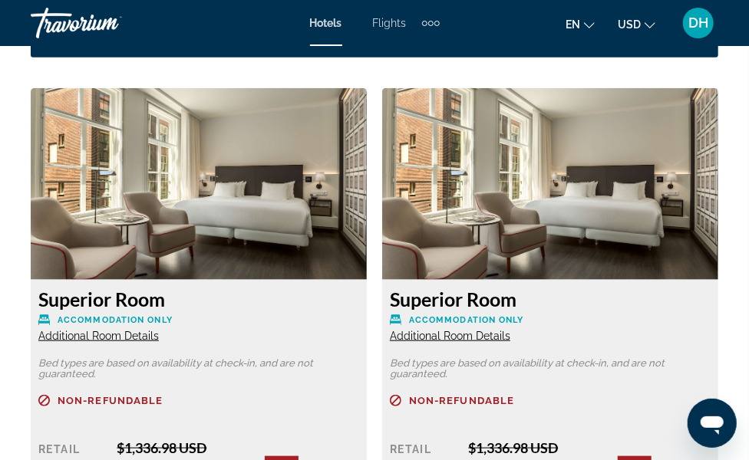
click at [120, 330] on span "Additional Room Details" at bounding box center [98, 336] width 120 height 12
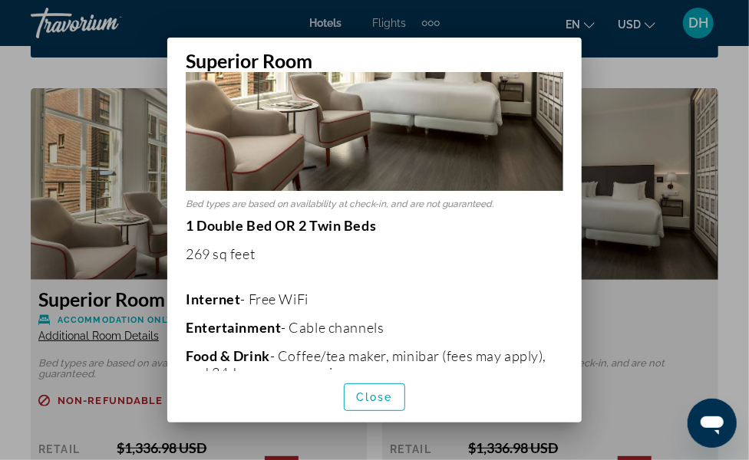
scroll to position [170, 0]
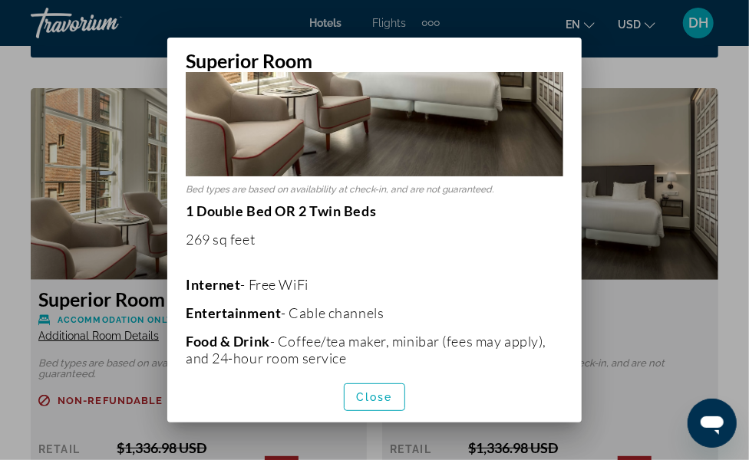
click at [623, 249] on div at bounding box center [374, 230] width 749 height 460
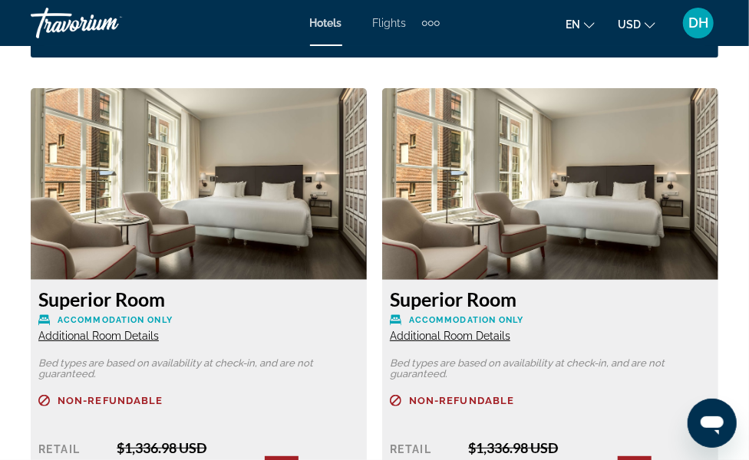
scroll to position [2642, 0]
click at [475, 330] on span "Additional Room Details" at bounding box center [450, 336] width 120 height 12
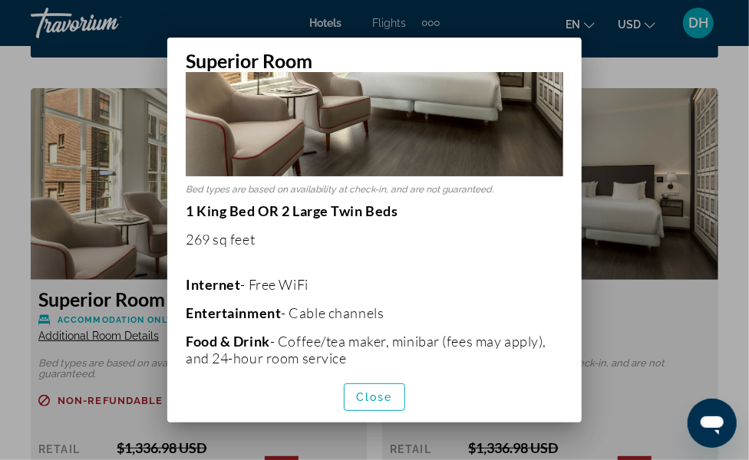
scroll to position [255, 0]
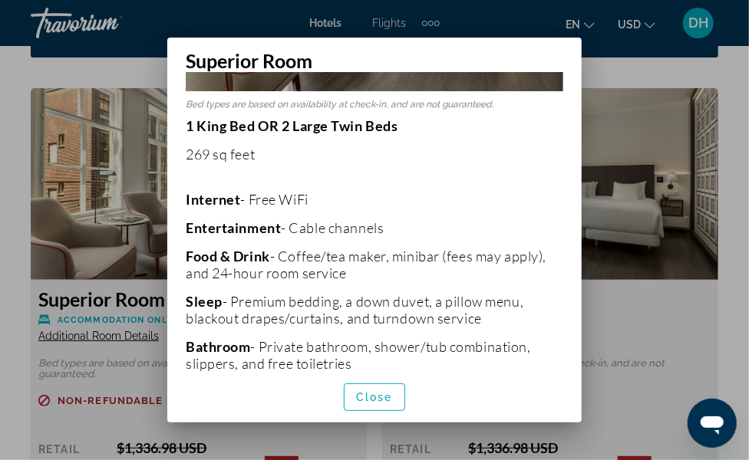
click at [623, 276] on div at bounding box center [374, 230] width 749 height 460
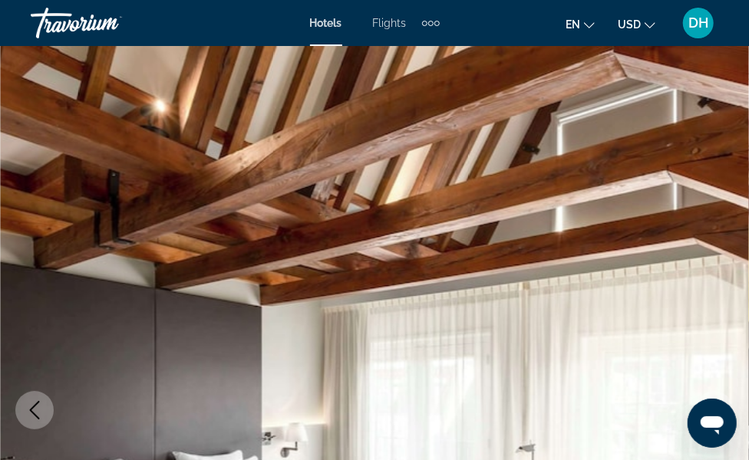
scroll to position [2642, 0]
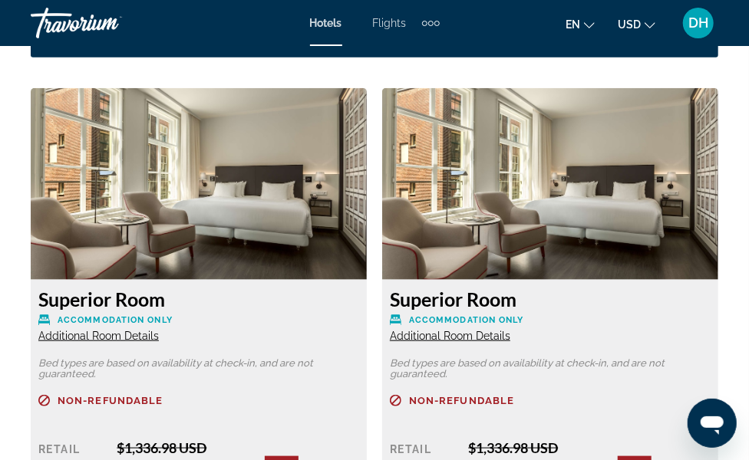
click at [479, 330] on span "Additional Room Details" at bounding box center [450, 336] width 120 height 12
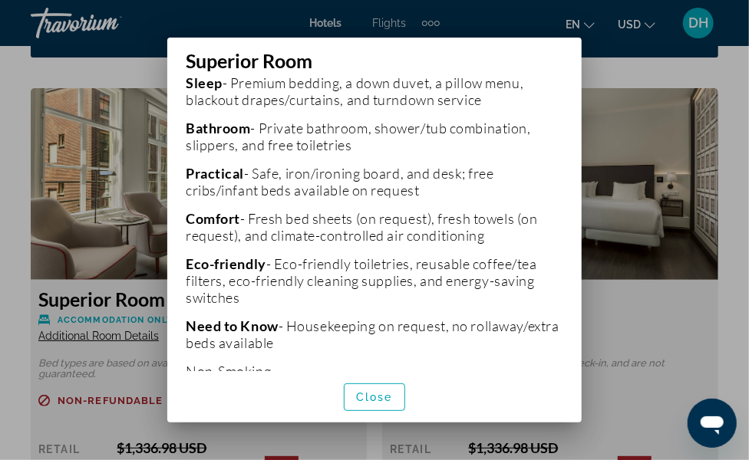
scroll to position [500, 0]
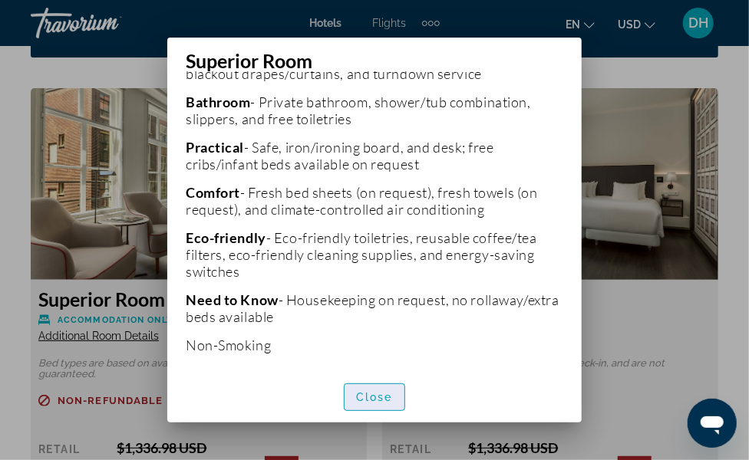
click at [384, 375] on span "Close" at bounding box center [374, 397] width 37 height 12
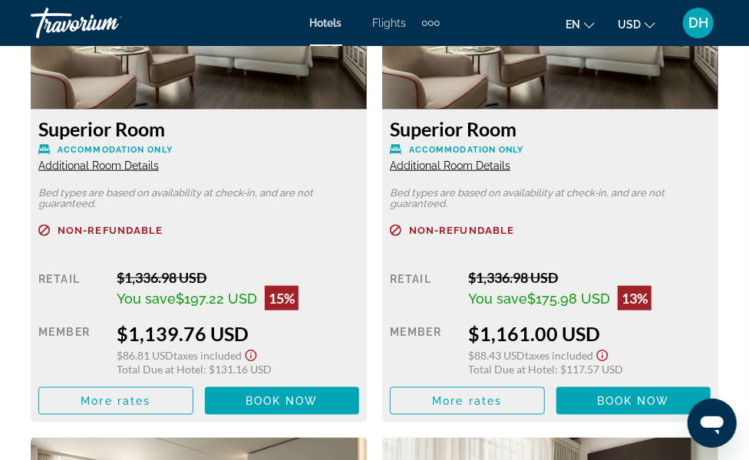
scroll to position [2727, 0]
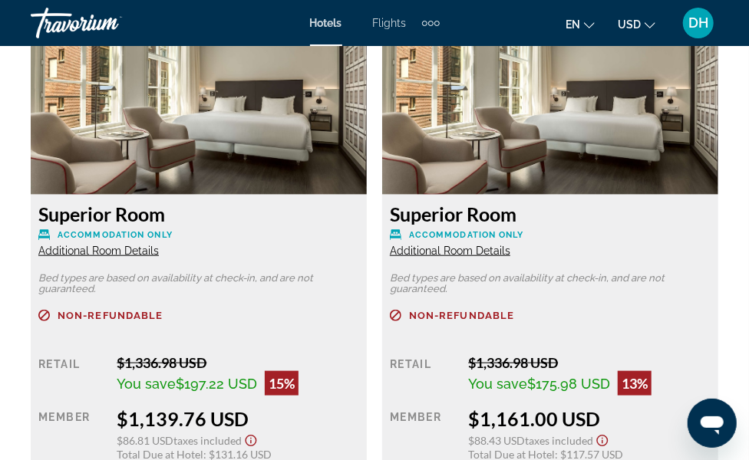
click at [459, 245] on span "Additional Room Details" at bounding box center [450, 251] width 120 height 12
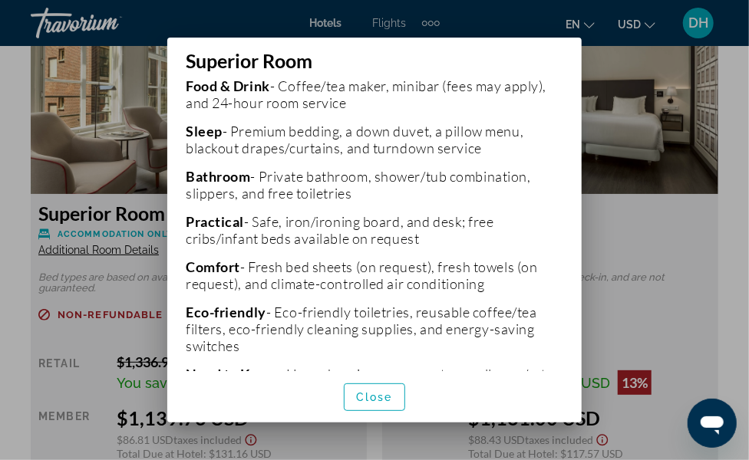
scroll to position [500, 0]
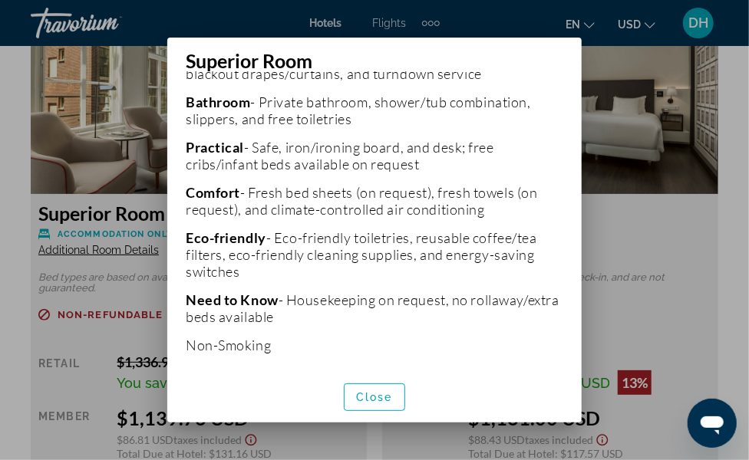
click at [623, 164] on div at bounding box center [374, 230] width 749 height 460
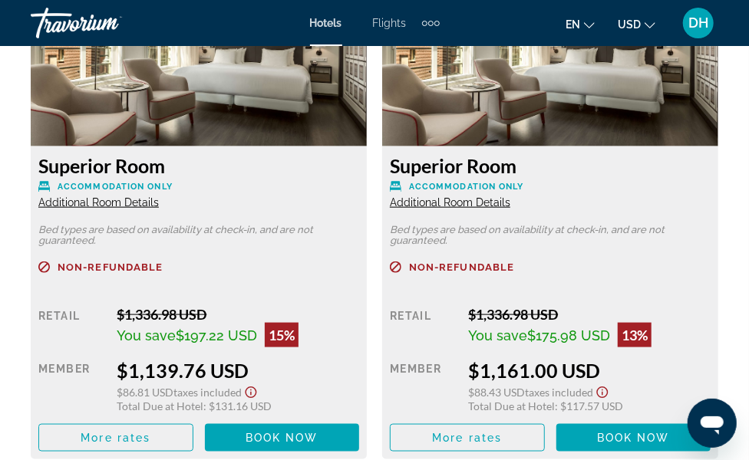
scroll to position [2812, 0]
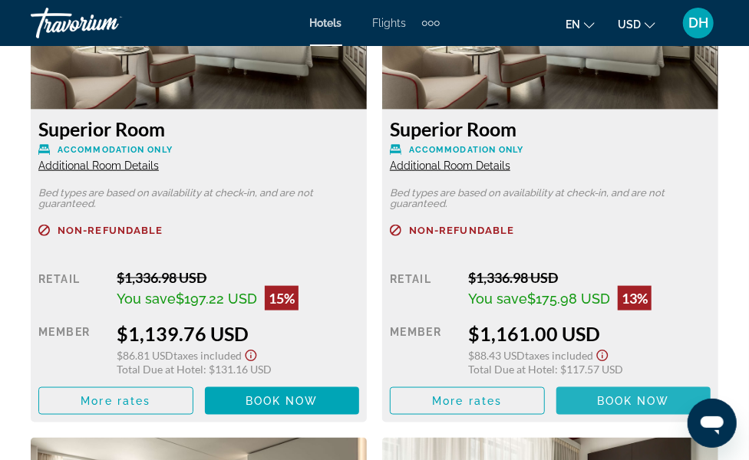
click at [623, 375] on span "Book now" at bounding box center [633, 401] width 73 height 12
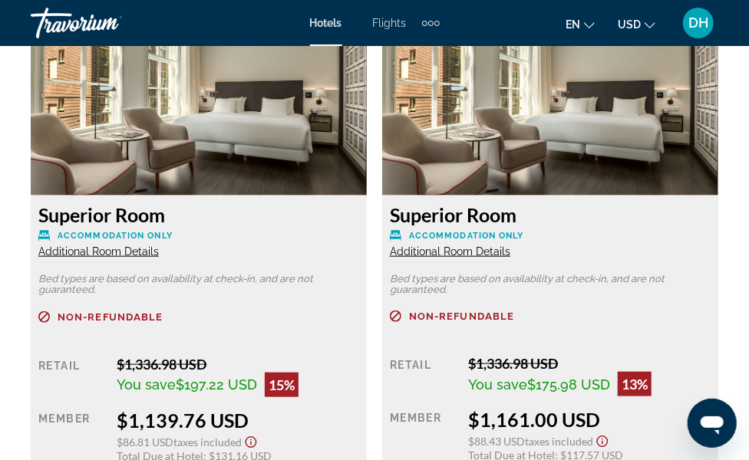
scroll to position [2727, 0]
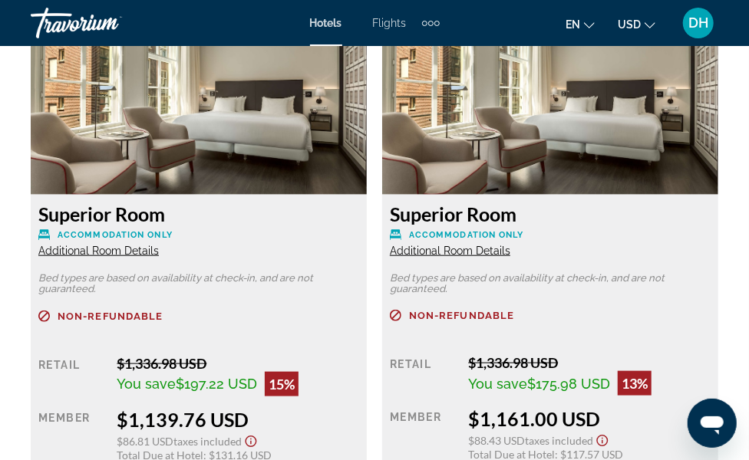
click at [623, 195] on div "Superior Room Accommodation Only Additional Room Details Bed types are based on…" at bounding box center [550, 352] width 336 height 314
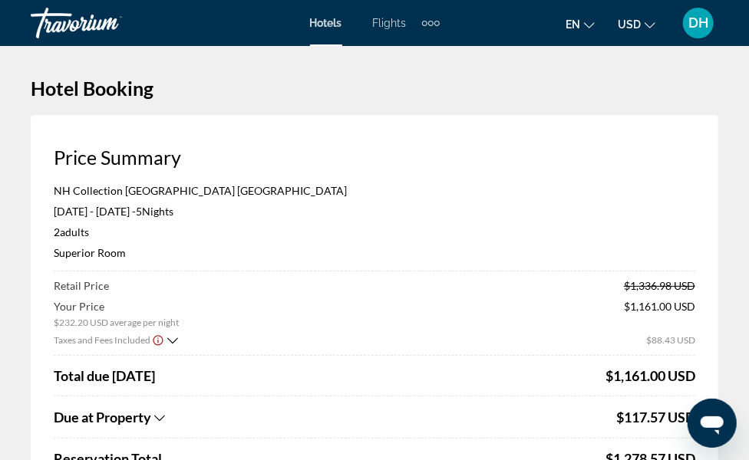
click at [484, 195] on p "NH Collection Amsterdam Barbizon Palace" at bounding box center [374, 190] width 641 height 13
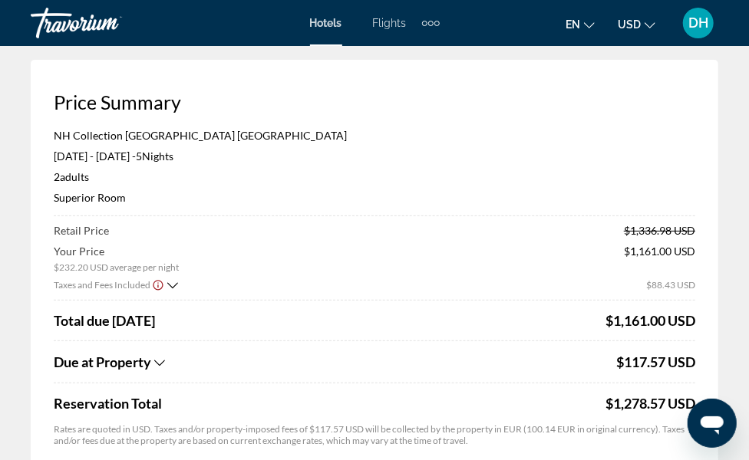
scroll to position [85, 0]
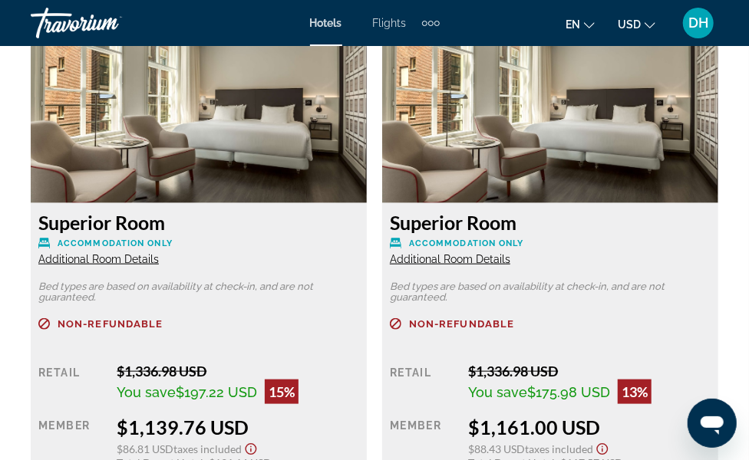
scroll to position [2619, 0]
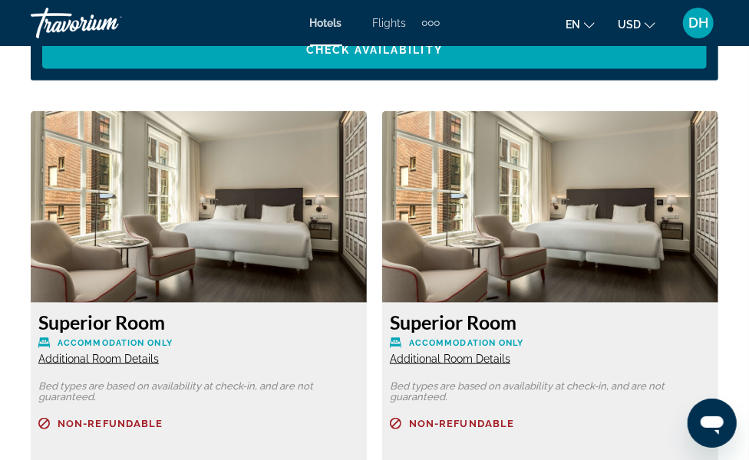
click at [85, 353] on span "Additional Room Details" at bounding box center [98, 359] width 120 height 12
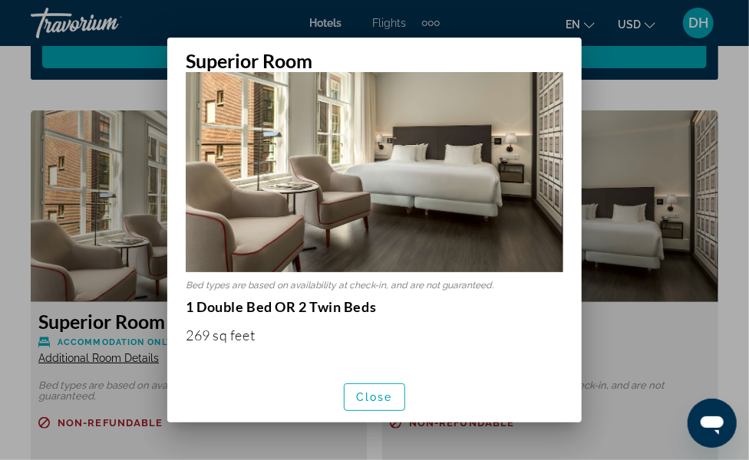
scroll to position [74, 0]
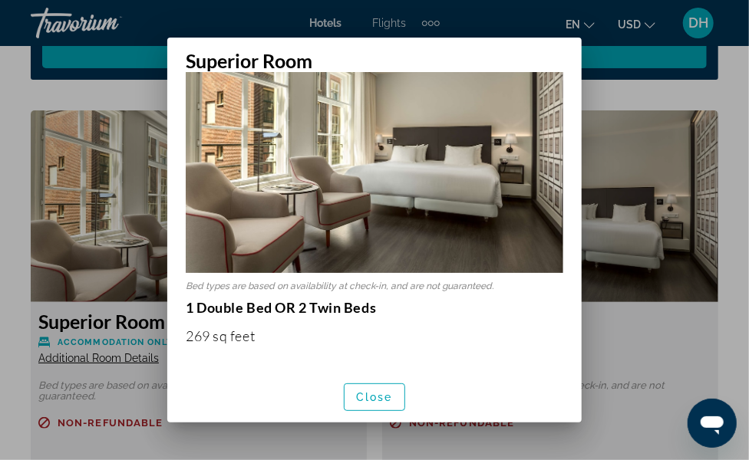
click at [470, 58] on h2 "Superior Room" at bounding box center [374, 55] width 414 height 35
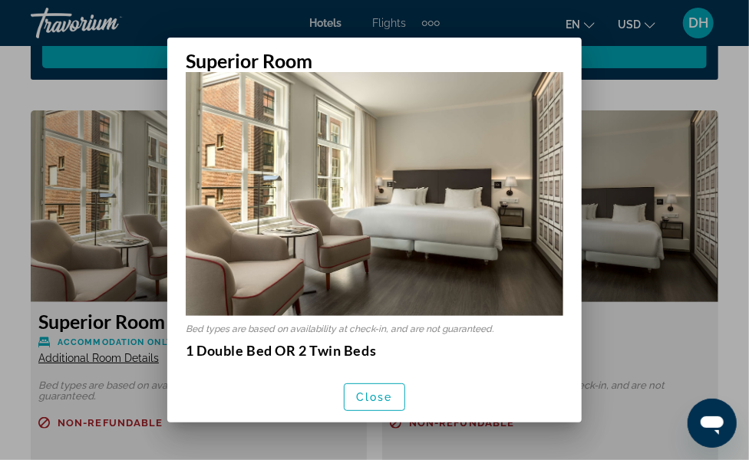
scroll to position [0, 0]
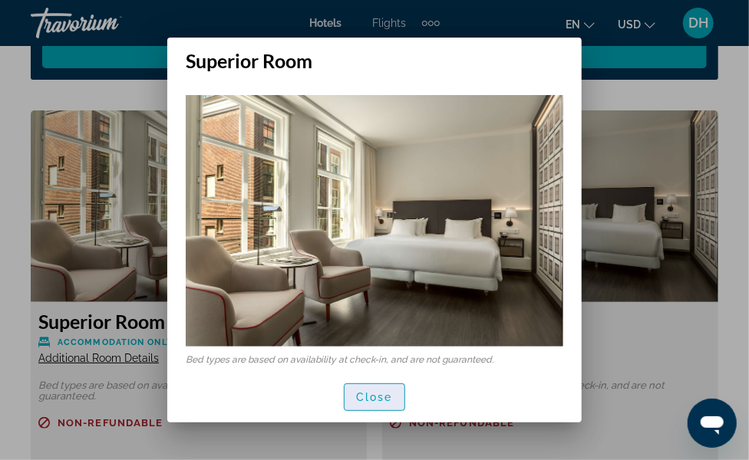
click at [350, 375] on span "button" at bounding box center [374, 397] width 60 height 37
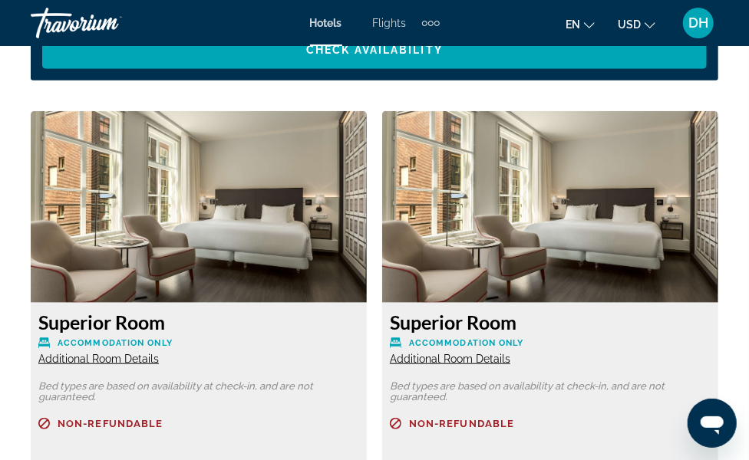
scroll to position [2704, 0]
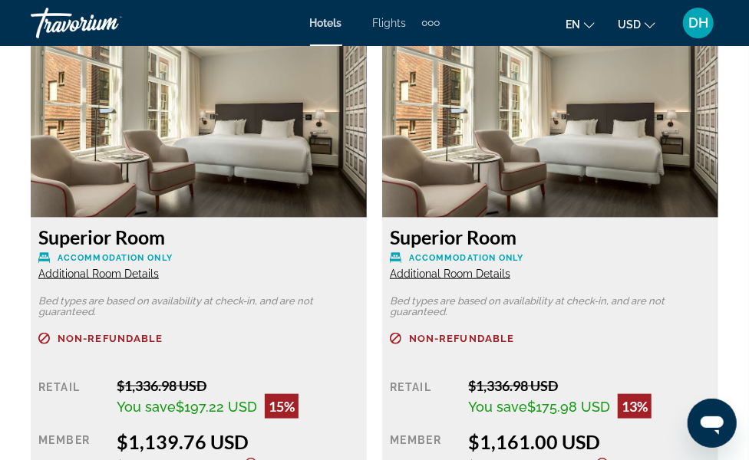
click at [564, 226] on h3 "Superior Room" at bounding box center [550, 237] width 321 height 23
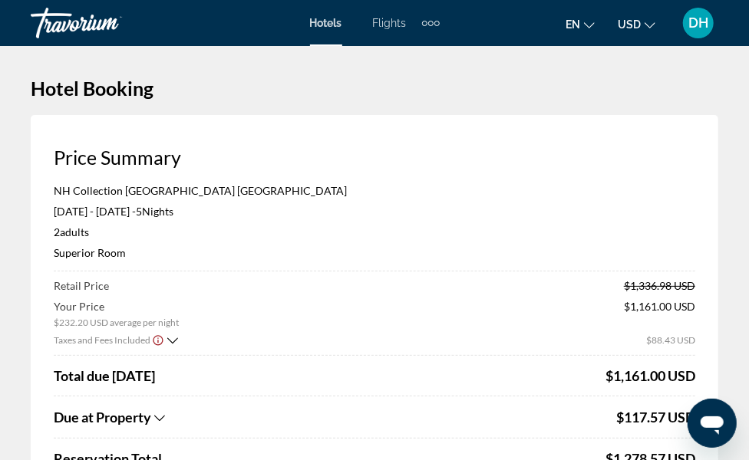
click at [471, 349] on div "Retail Price $1,336.98 USD Your Price $232.20 USD average per night $1,161.00 U…" at bounding box center [374, 407] width 641 height 257
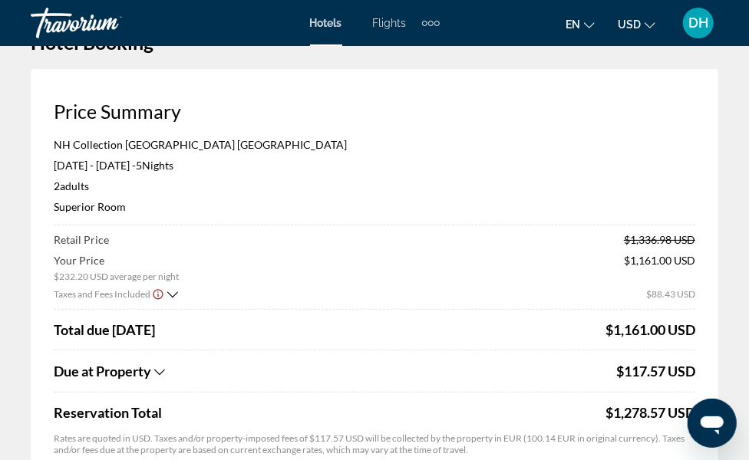
scroll to position [85, 0]
